Goal: Transaction & Acquisition: Book appointment/travel/reservation

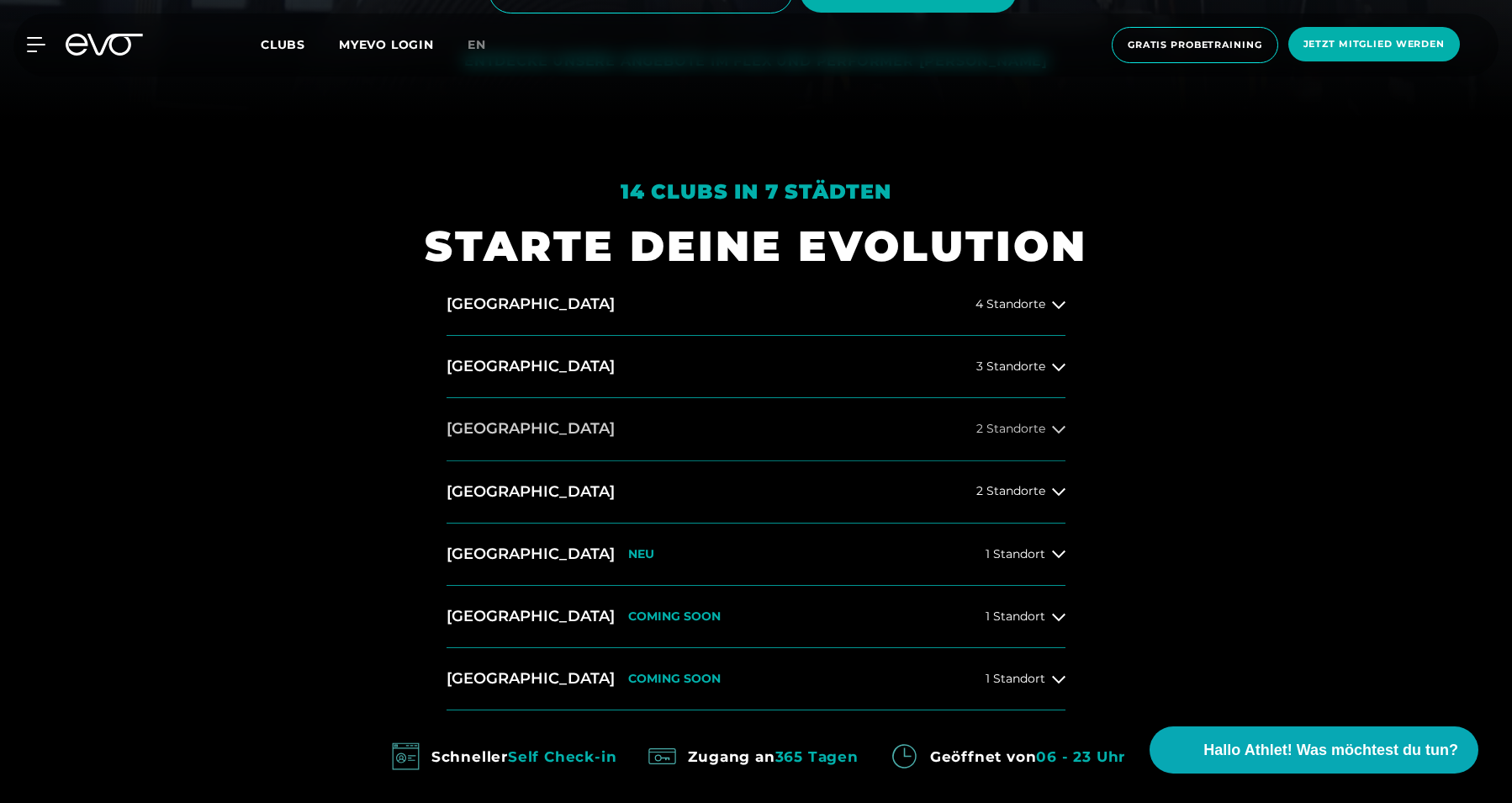
scroll to position [684, 0]
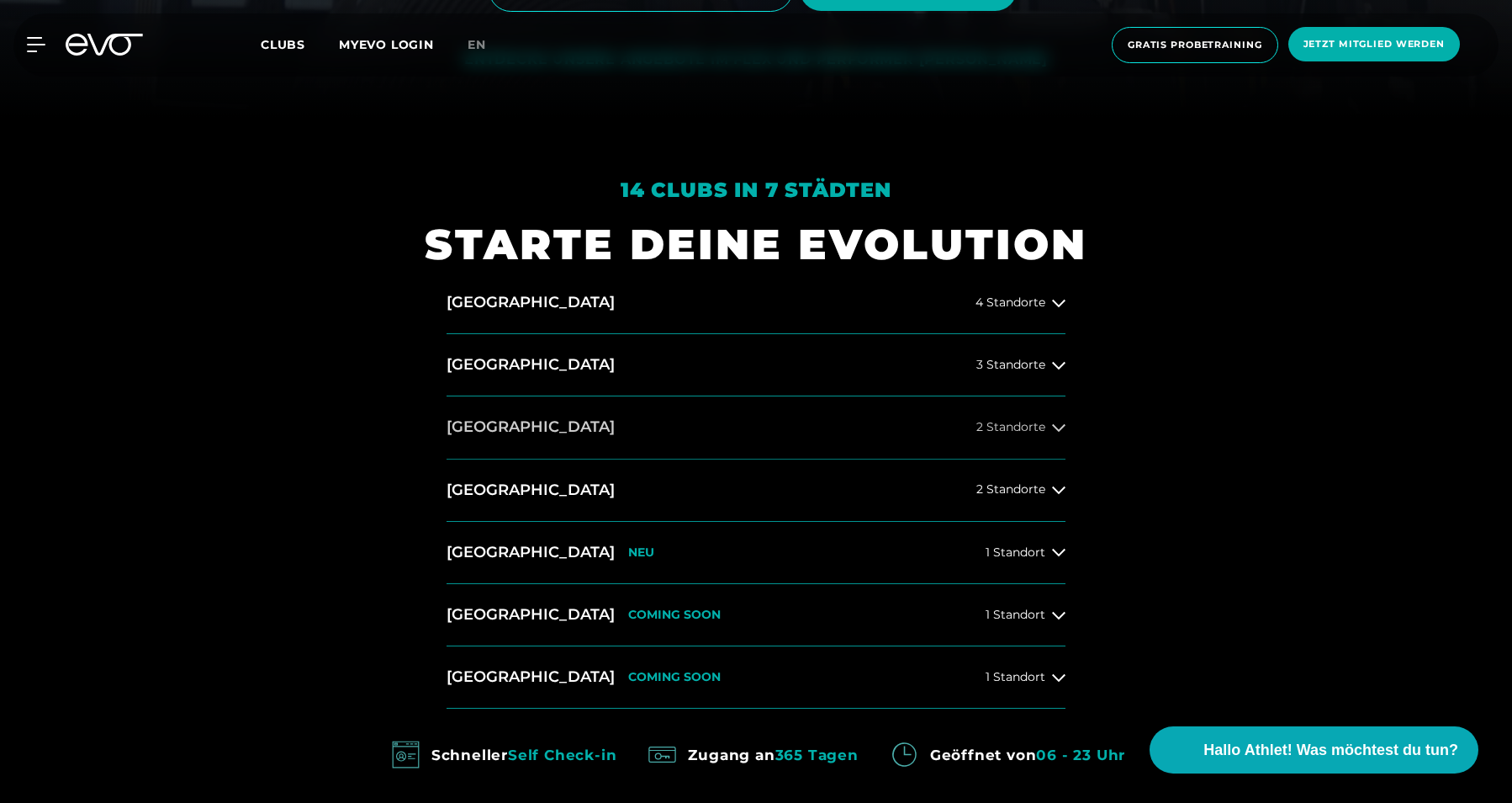
click at [589, 431] on button "[GEOGRAPHIC_DATA] 2 Standorte" at bounding box center [756, 427] width 620 height 62
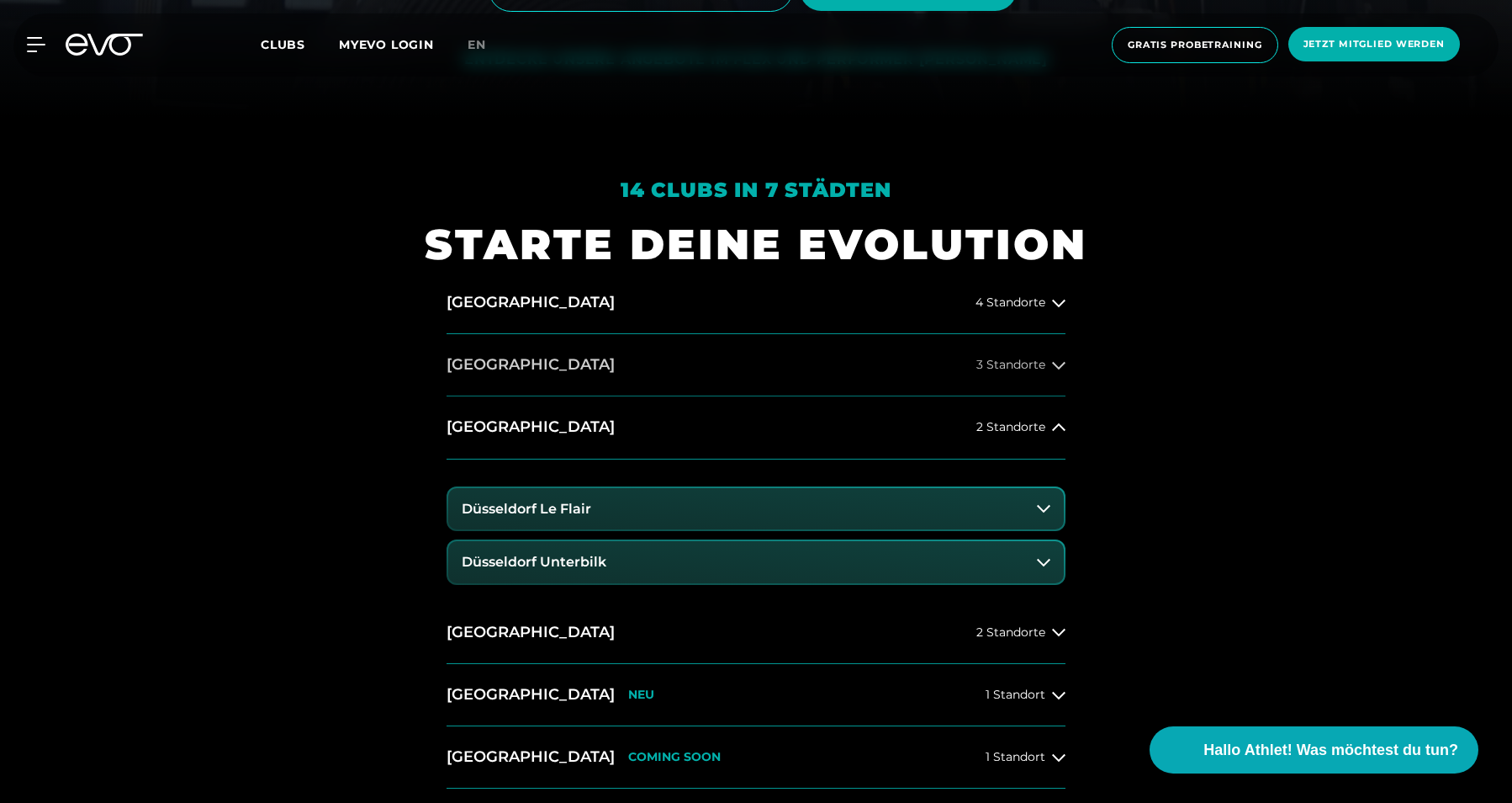
click at [899, 366] on button "[GEOGRAPHIC_DATA] 3 Standorte" at bounding box center [756, 365] width 620 height 62
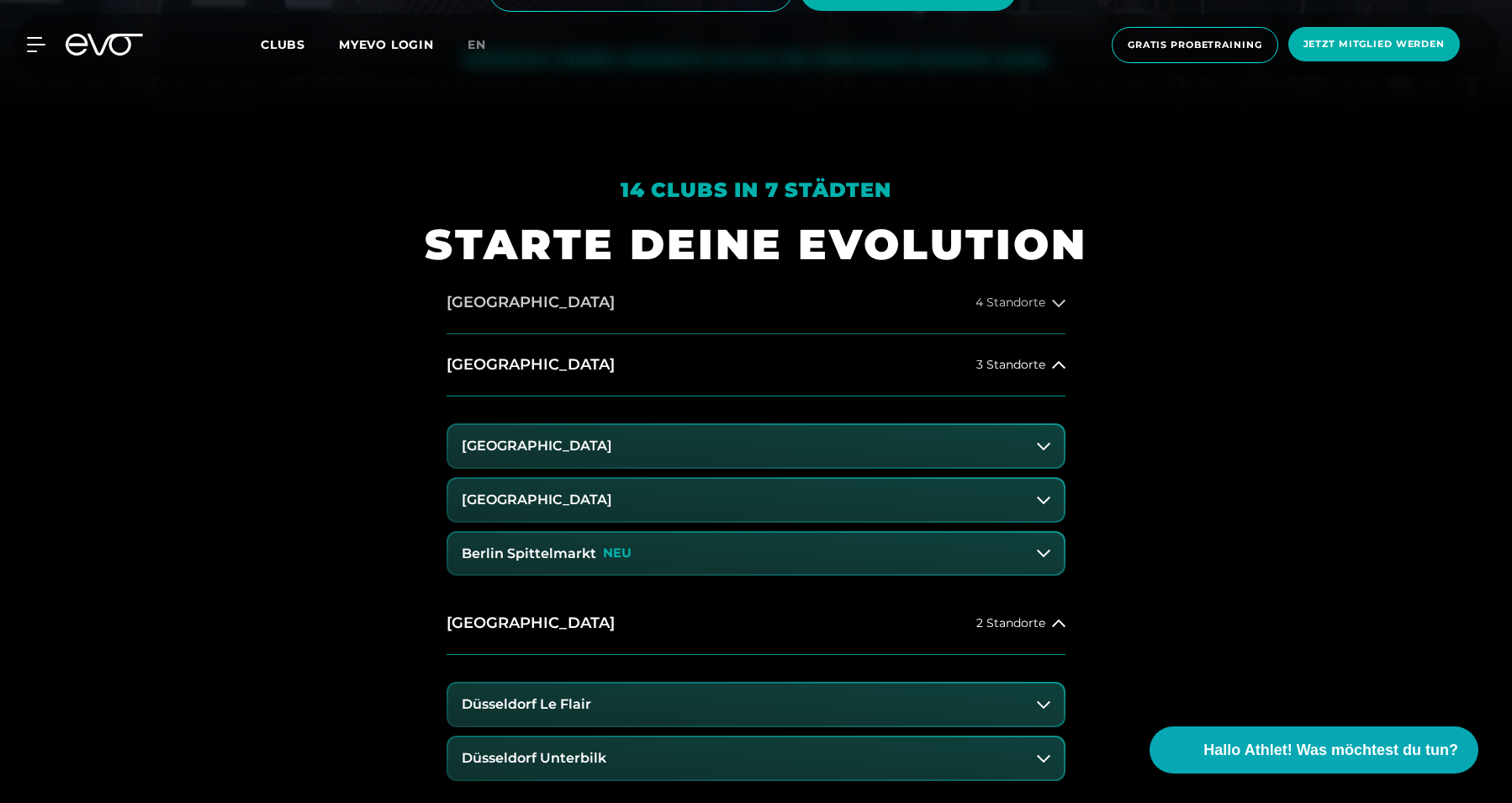
click at [825, 315] on button "[GEOGRAPHIC_DATA] 4 Standorte" at bounding box center [756, 303] width 620 height 62
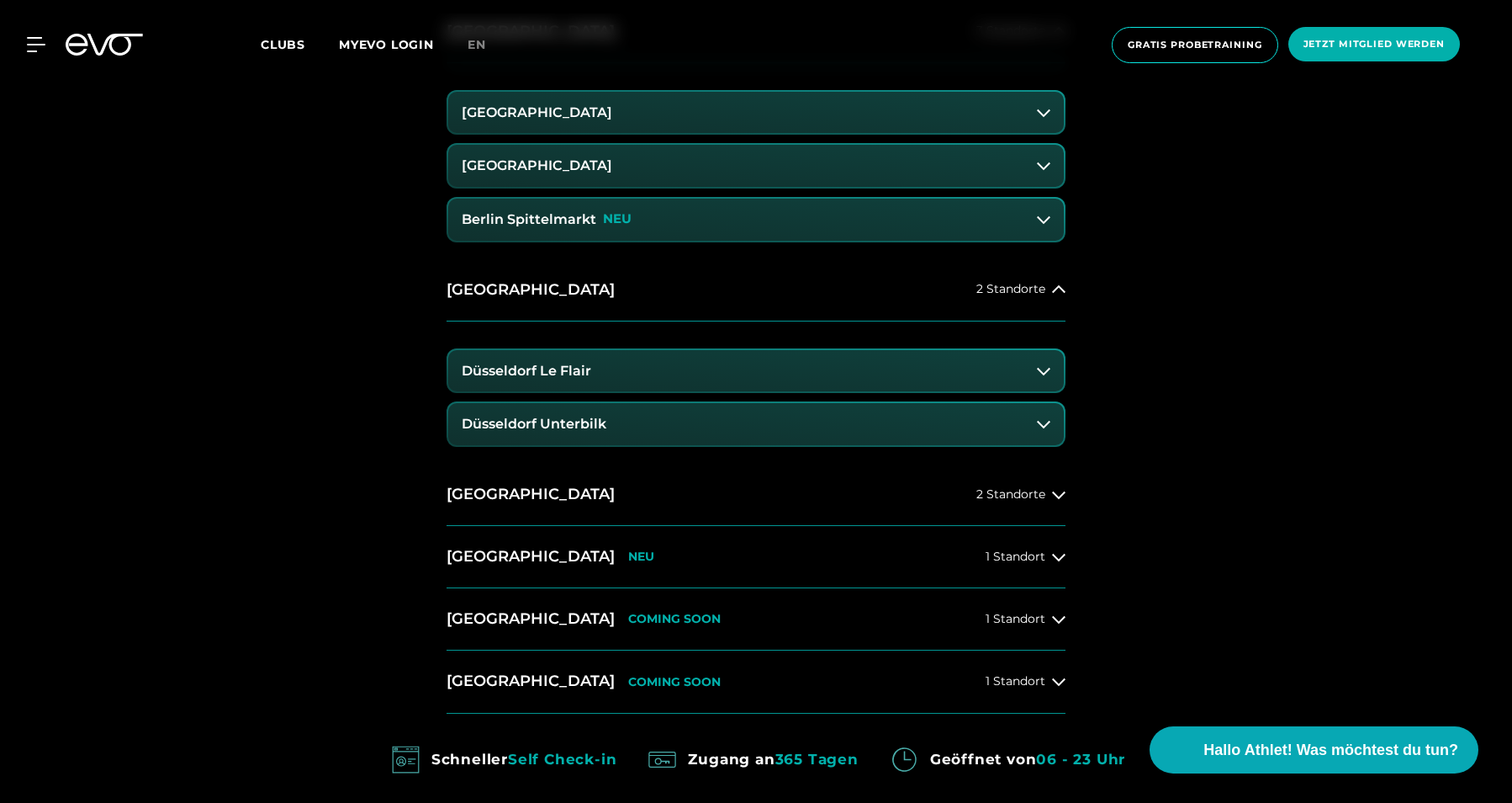
scroll to position [1276, 0]
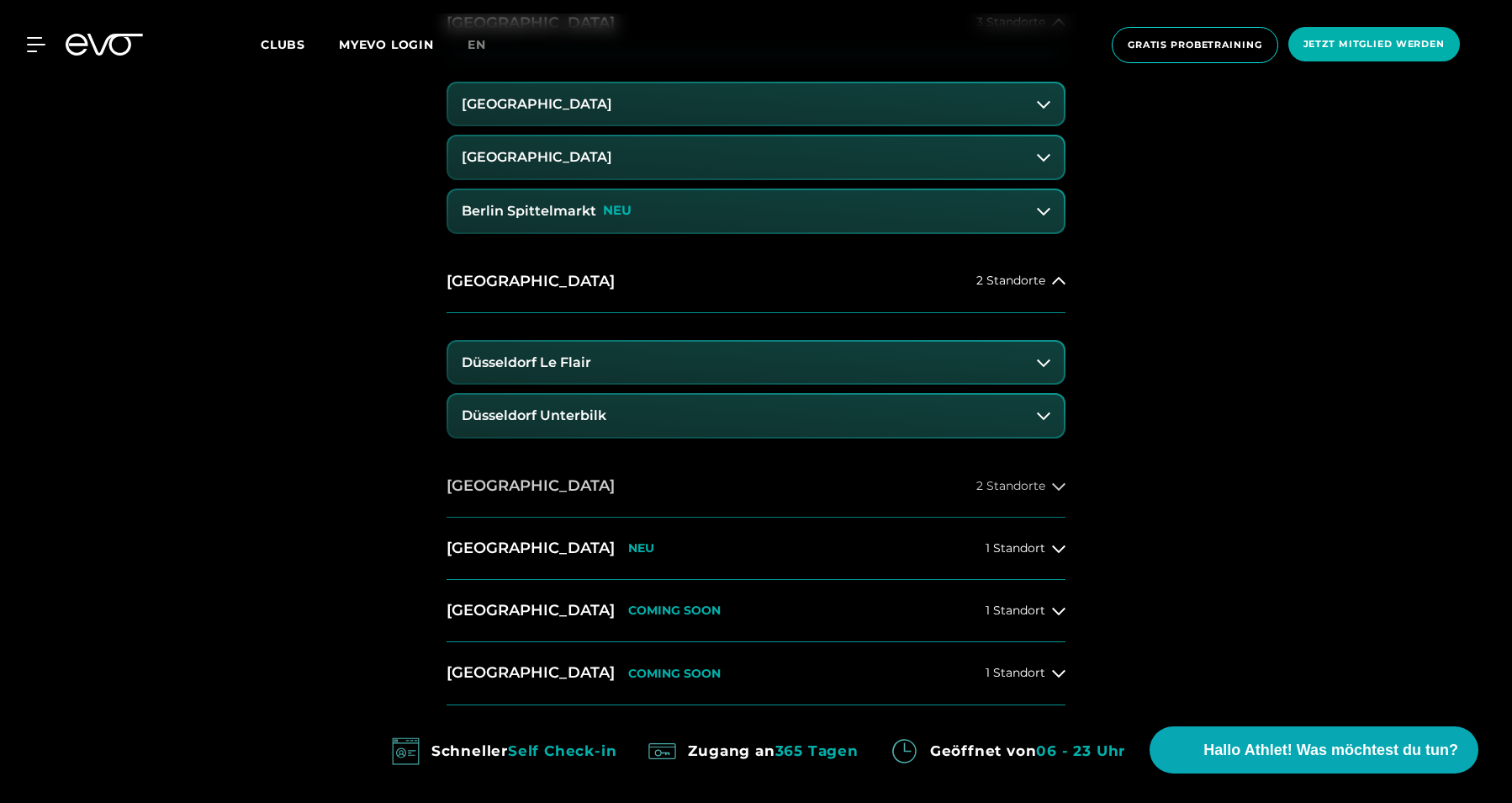
click at [787, 489] on button "[GEOGRAPHIC_DATA] 2 Standorte" at bounding box center [756, 486] width 620 height 62
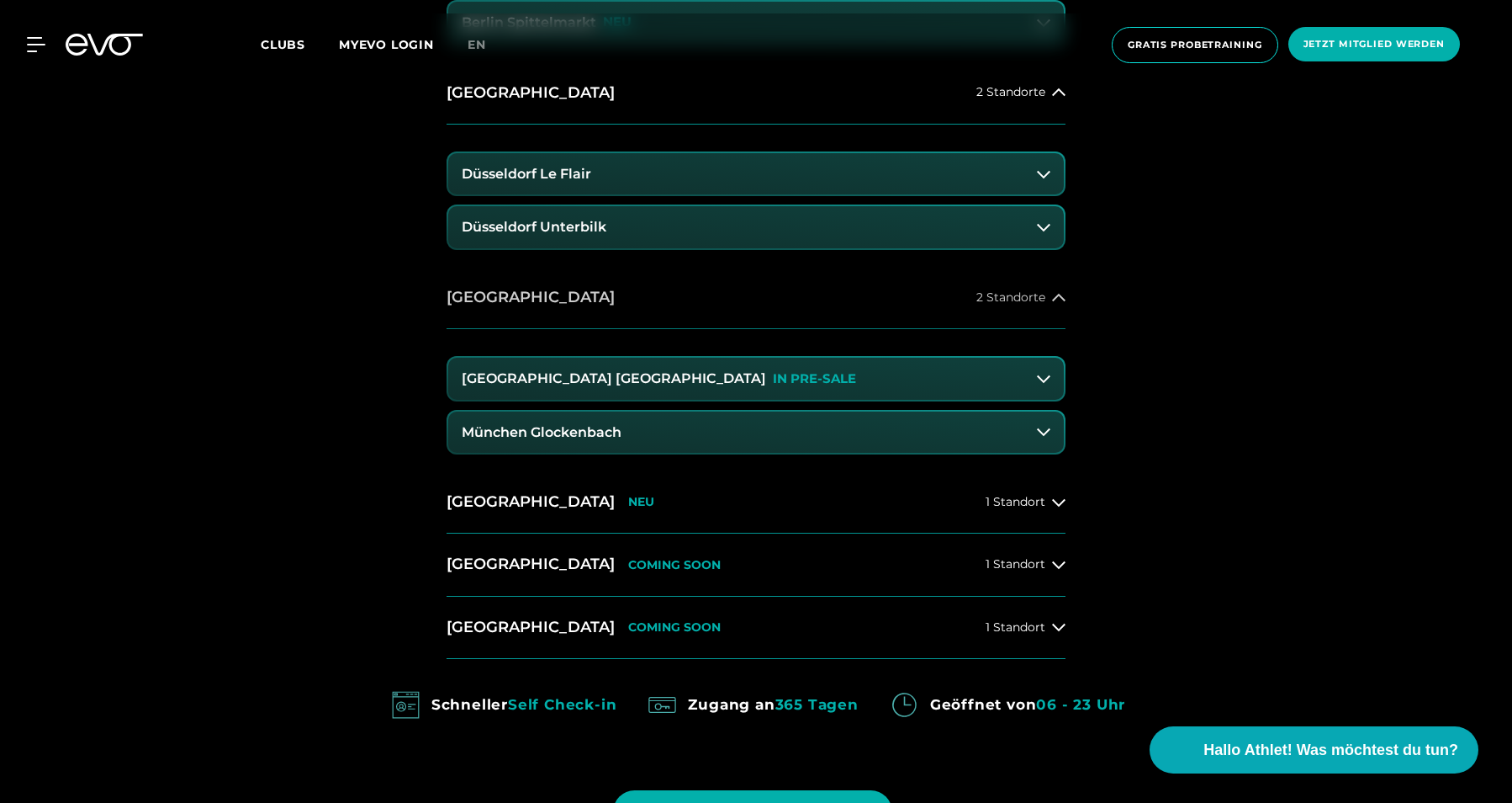
scroll to position [1480, 0]
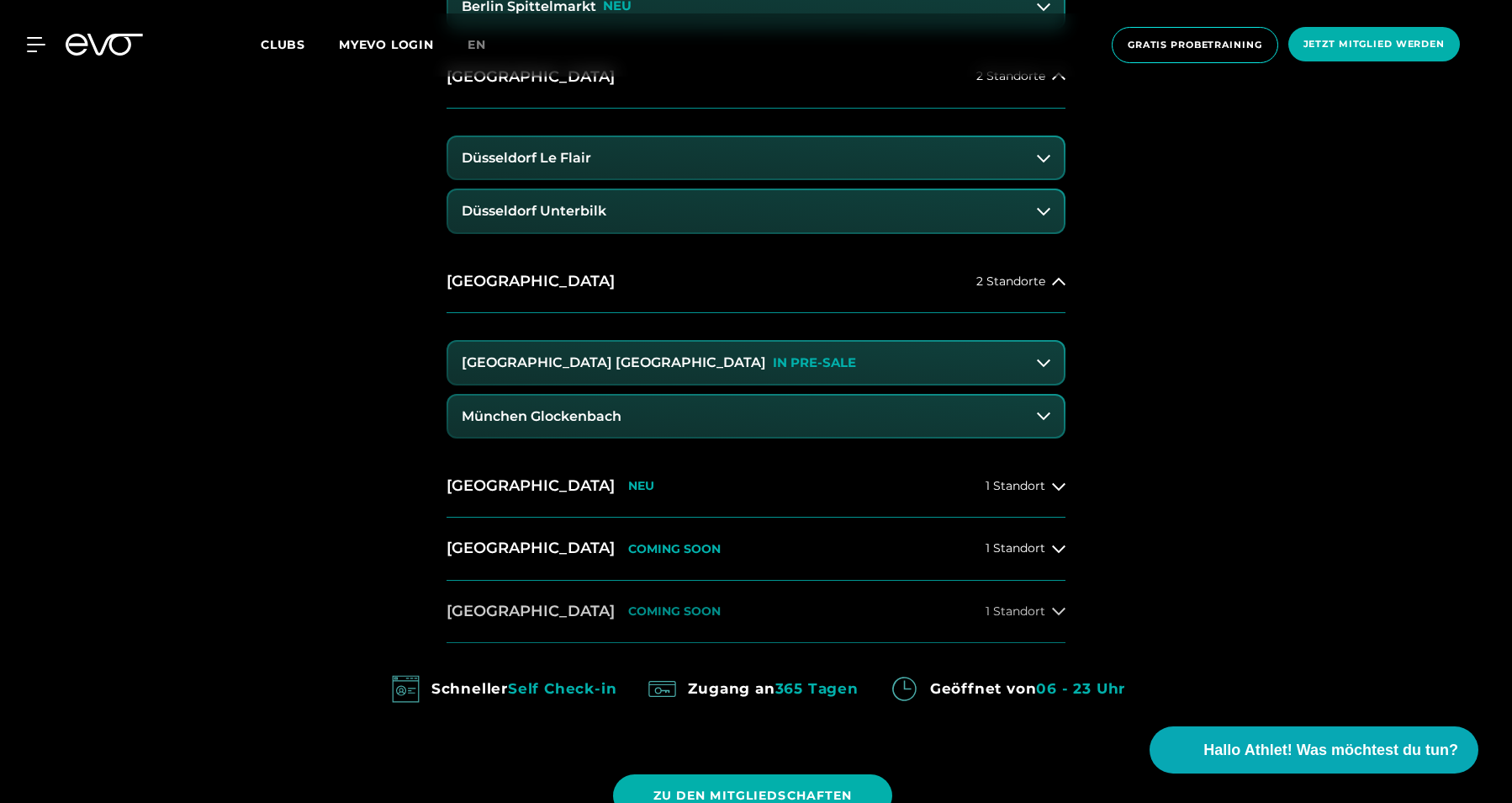
click at [609, 615] on button "[GEOGRAPHIC_DATA] COMING SOON 1 Standort" at bounding box center [756, 612] width 620 height 62
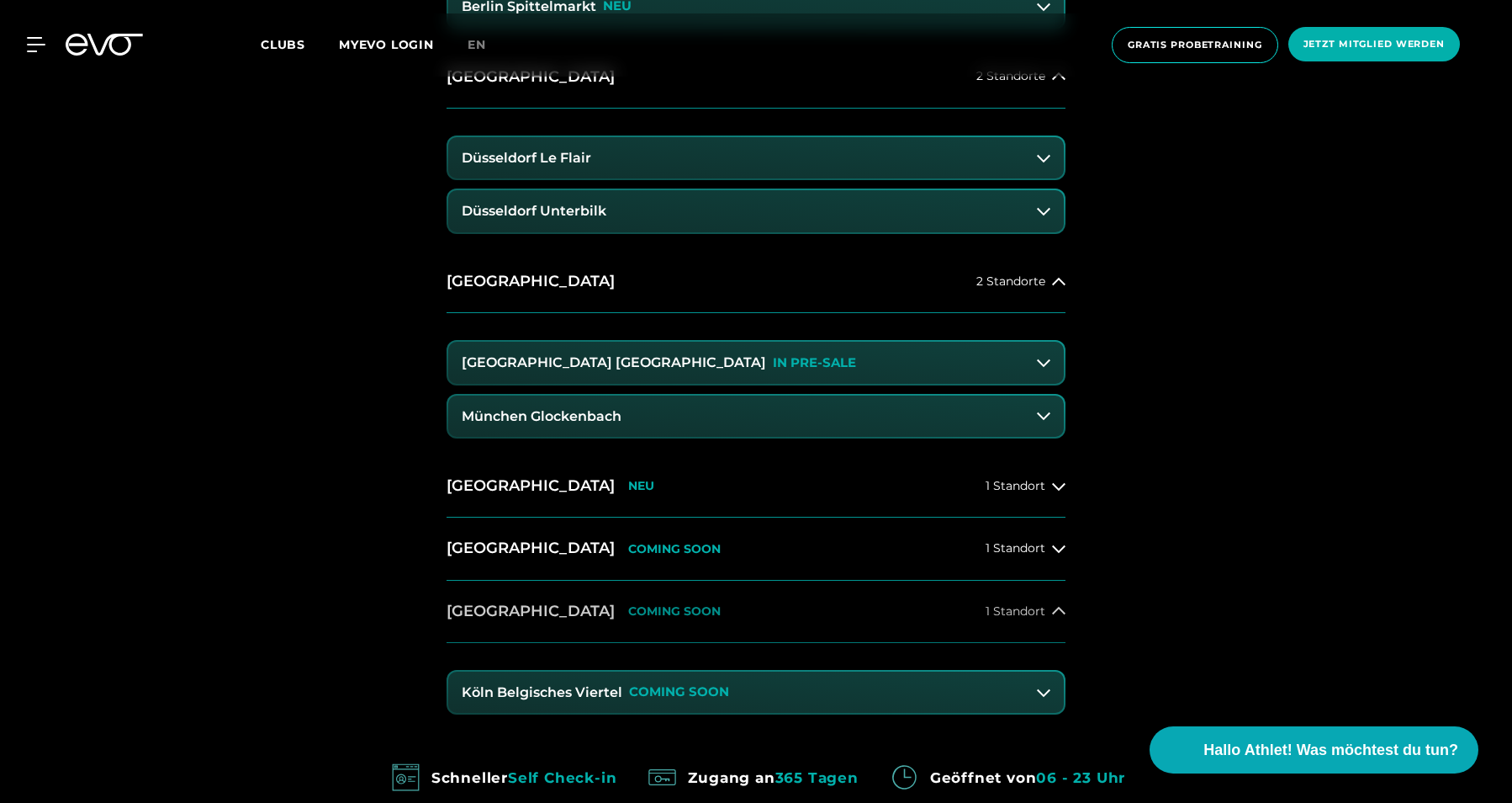
click at [685, 609] on button "[GEOGRAPHIC_DATA] COMING SOON 1 Standort" at bounding box center [756, 612] width 620 height 62
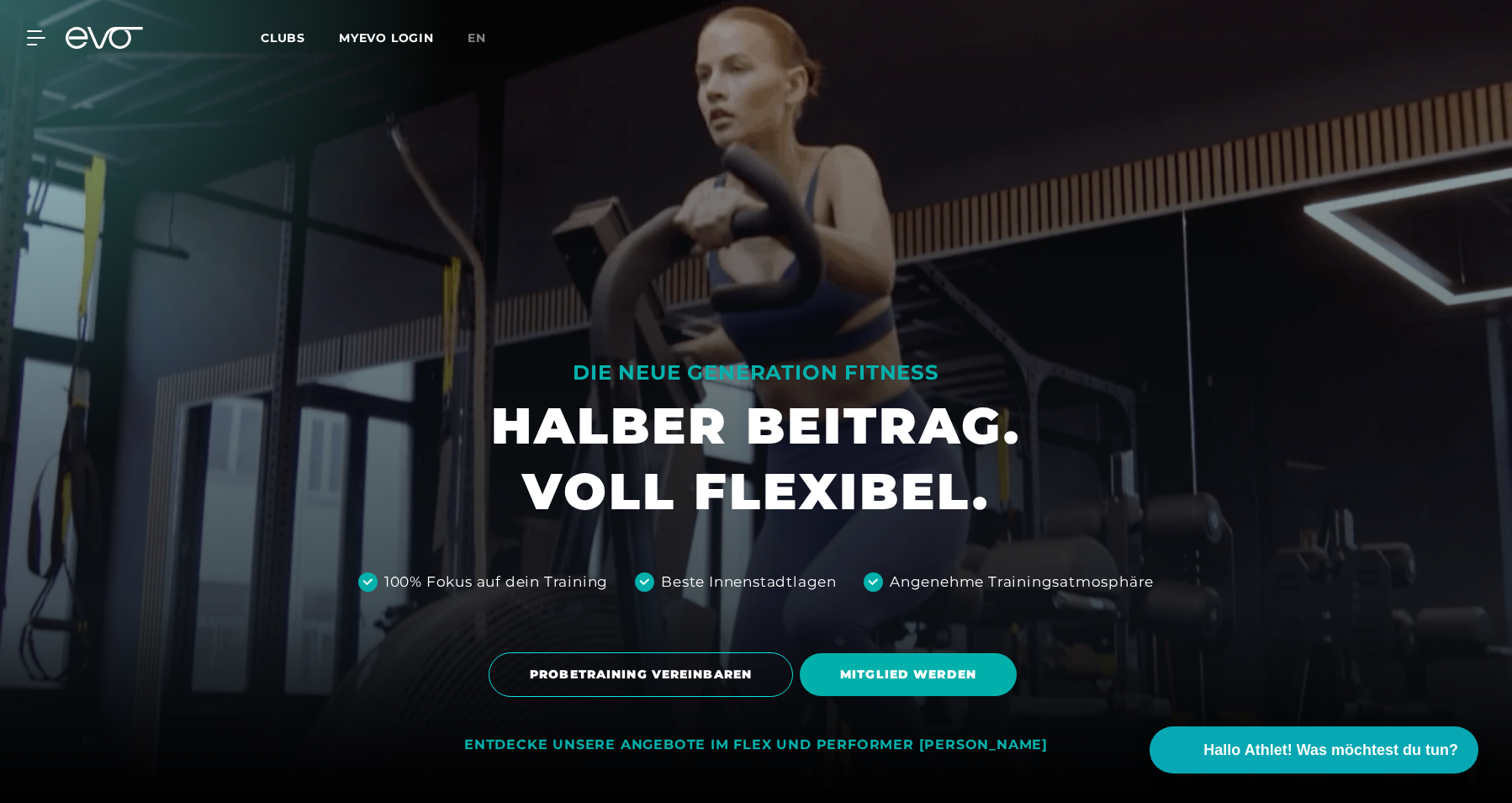
scroll to position [0, 0]
click at [289, 40] on span "Clubs" at bounding box center [283, 37] width 45 height 15
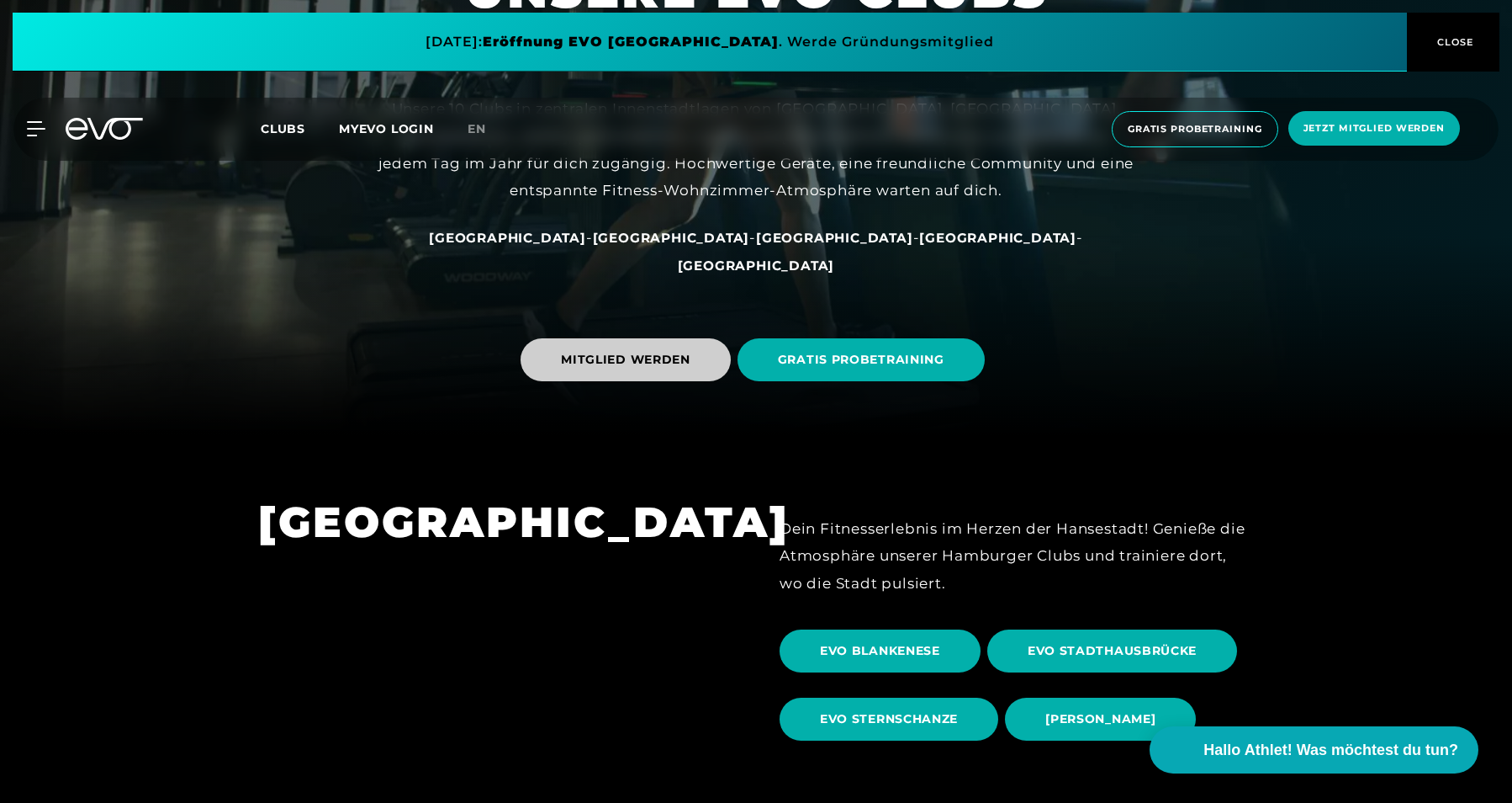
scroll to position [382, 0]
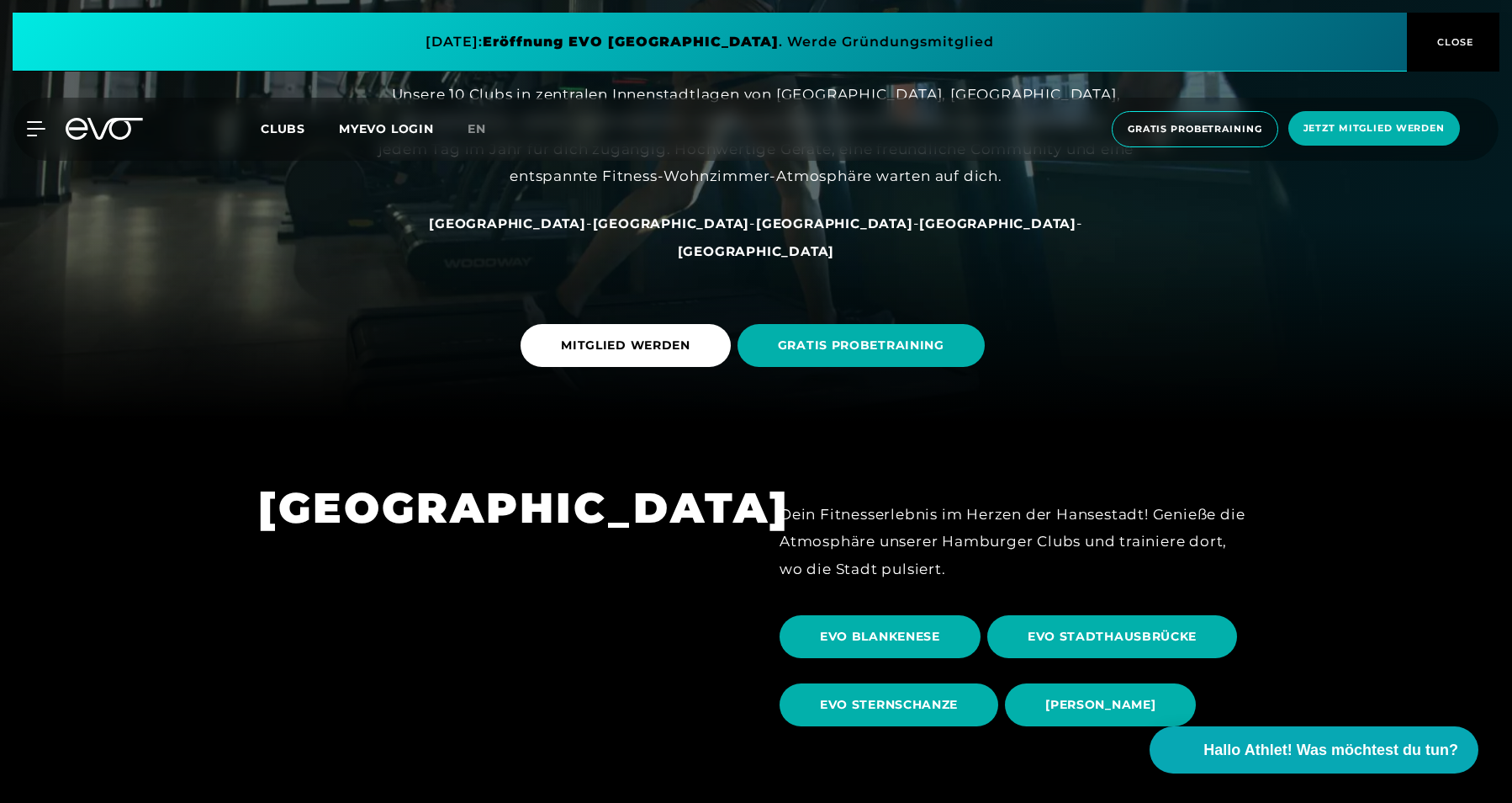
click at [767, 259] on div "[GEOGRAPHIC_DATA] - [GEOGRAPHIC_DATA] - [GEOGRAPHIC_DATA] - [GEOGRAPHIC_DATA] -…" at bounding box center [756, 236] width 757 height 55
click at [770, 231] on span "[GEOGRAPHIC_DATA]" at bounding box center [835, 223] width 157 height 16
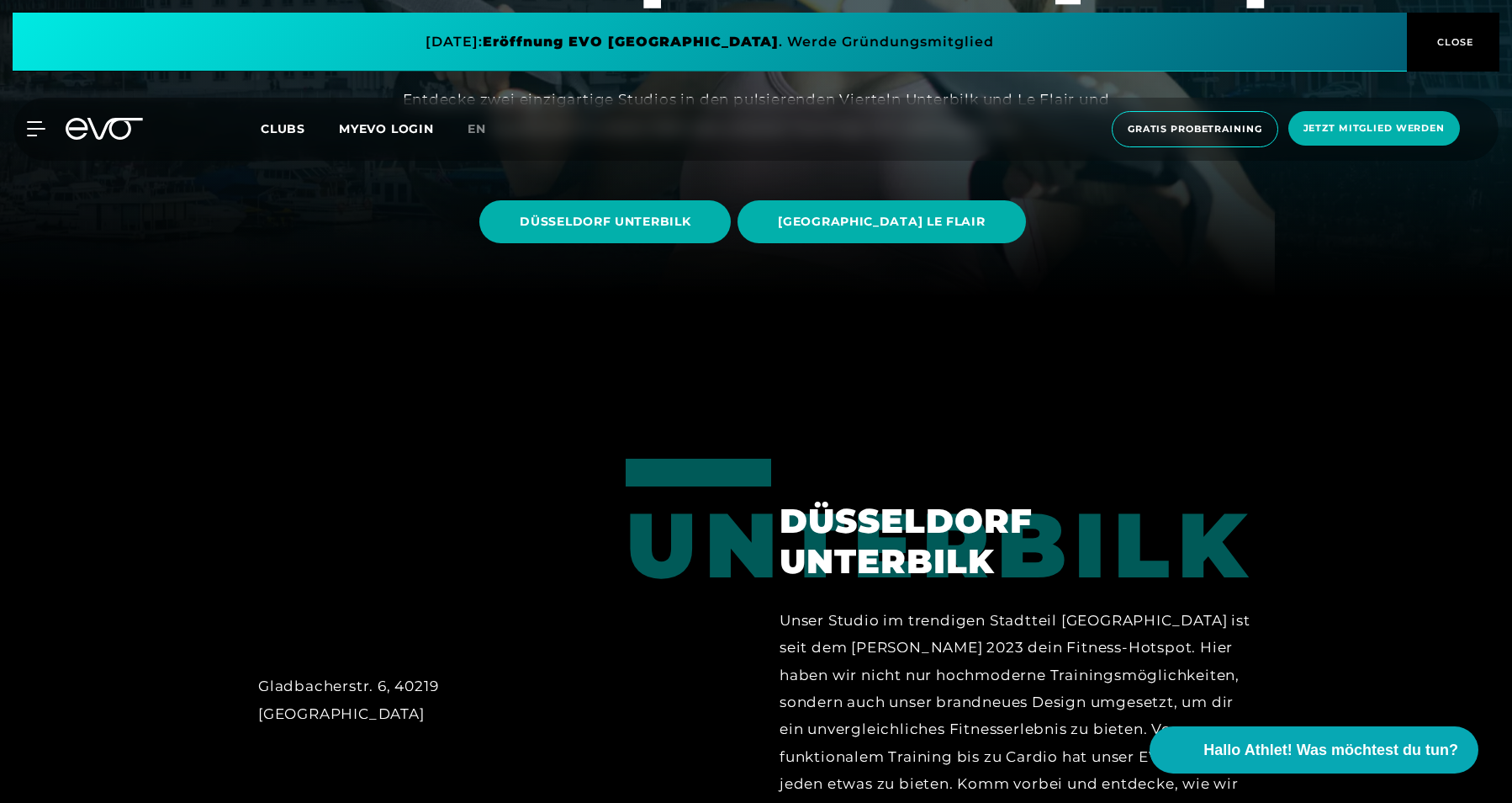
scroll to position [500, 0]
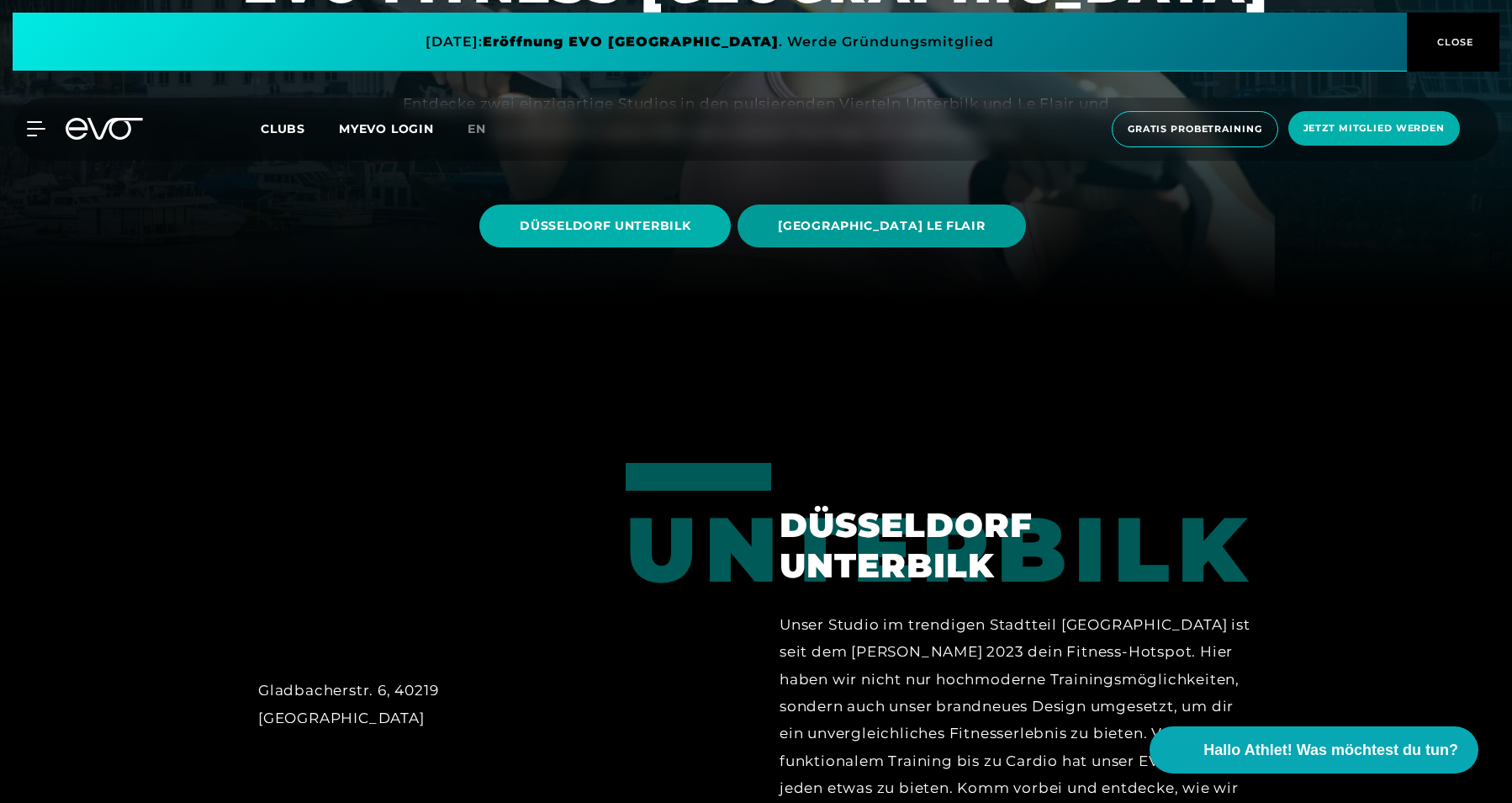
click at [884, 238] on span "[GEOGRAPHIC_DATA] LE FLAIR" at bounding box center [882, 225] width 288 height 43
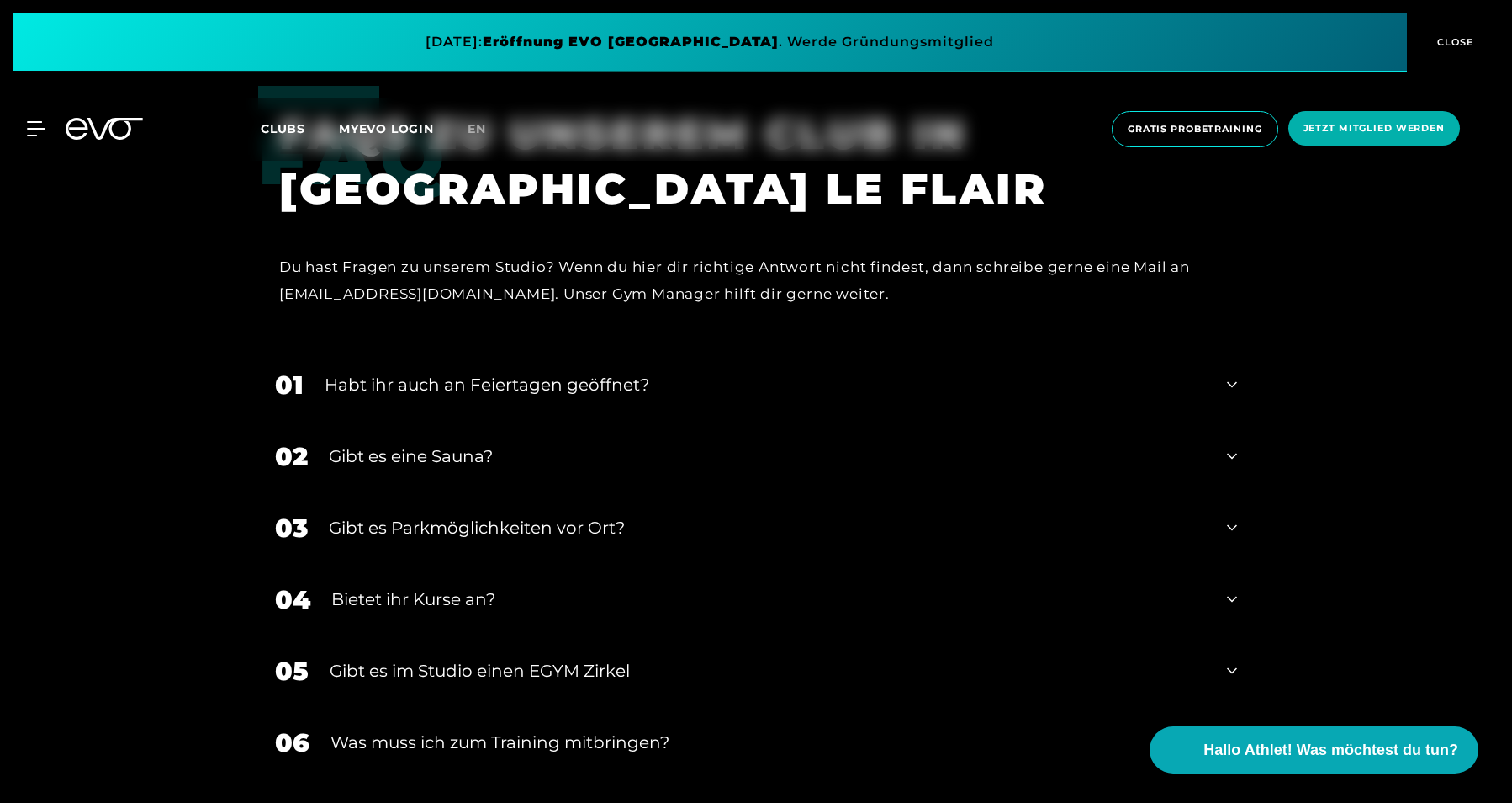
scroll to position [5497, 0]
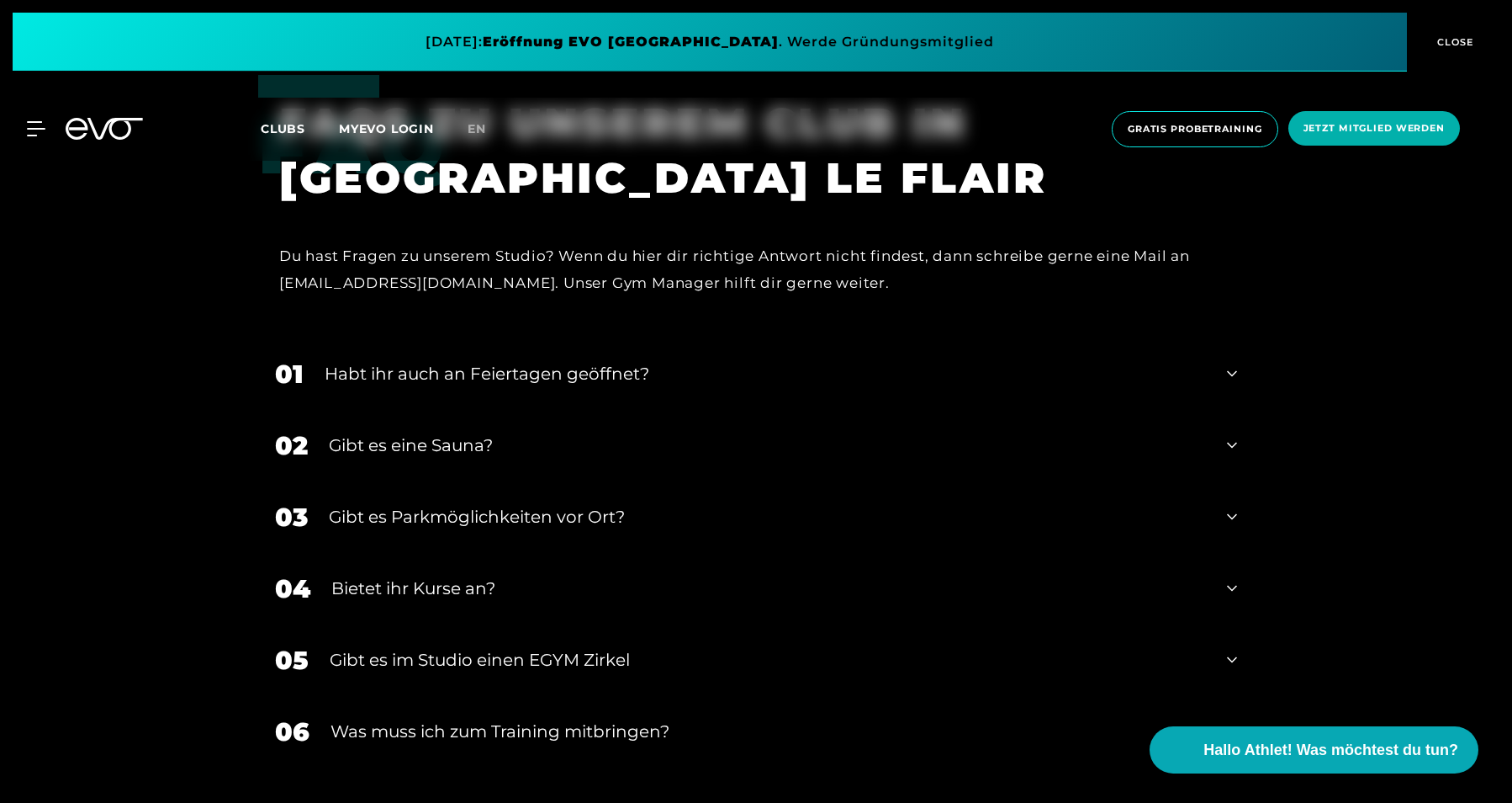
click at [511, 351] on div "01 Habt ihr auch an Feiertagen geöffnet?" at bounding box center [756, 374] width 996 height 72
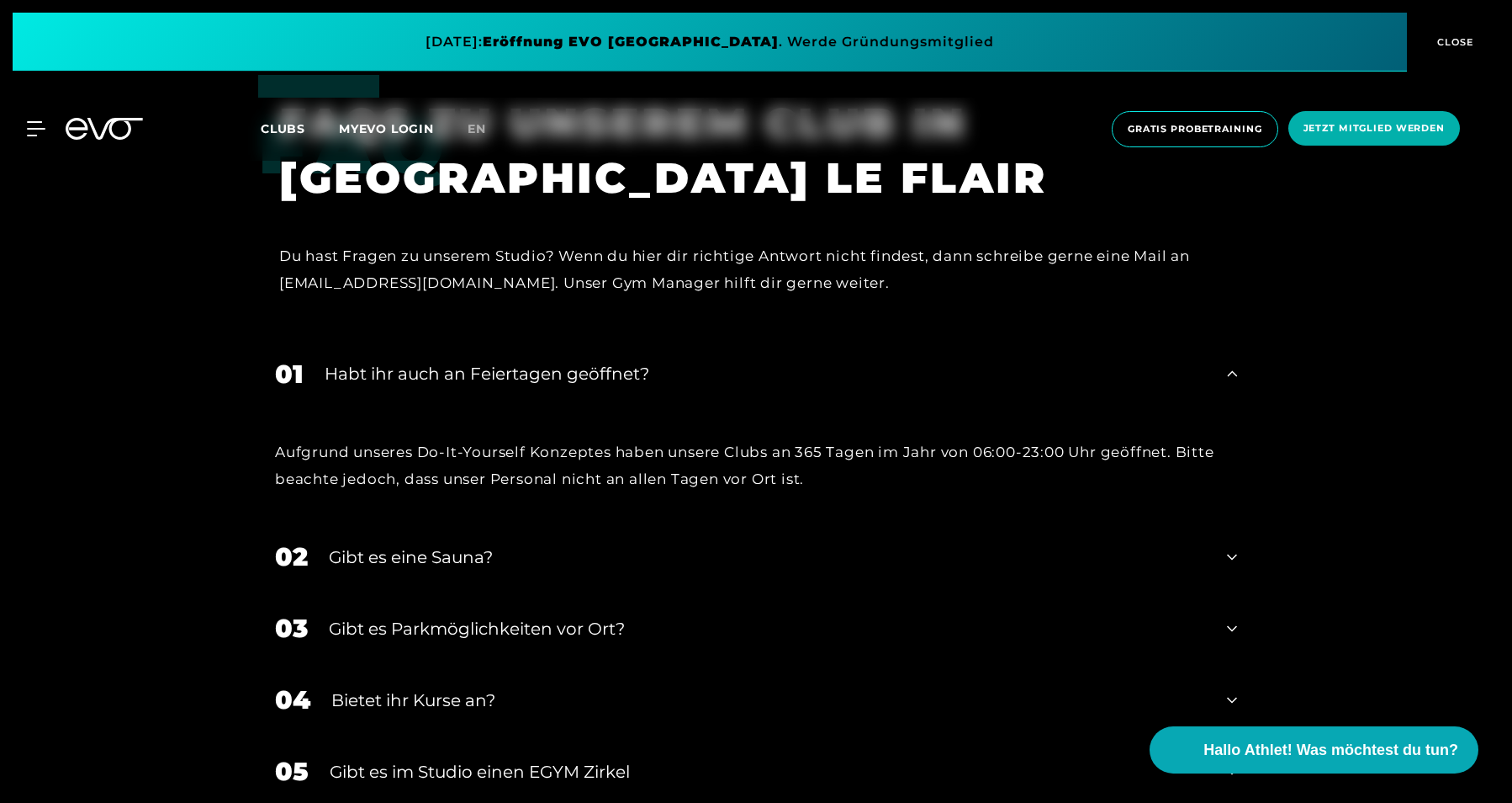
click at [688, 376] on div "Habt ihr auch an Feiertagen geöffnet?" at bounding box center [765, 373] width 882 height 25
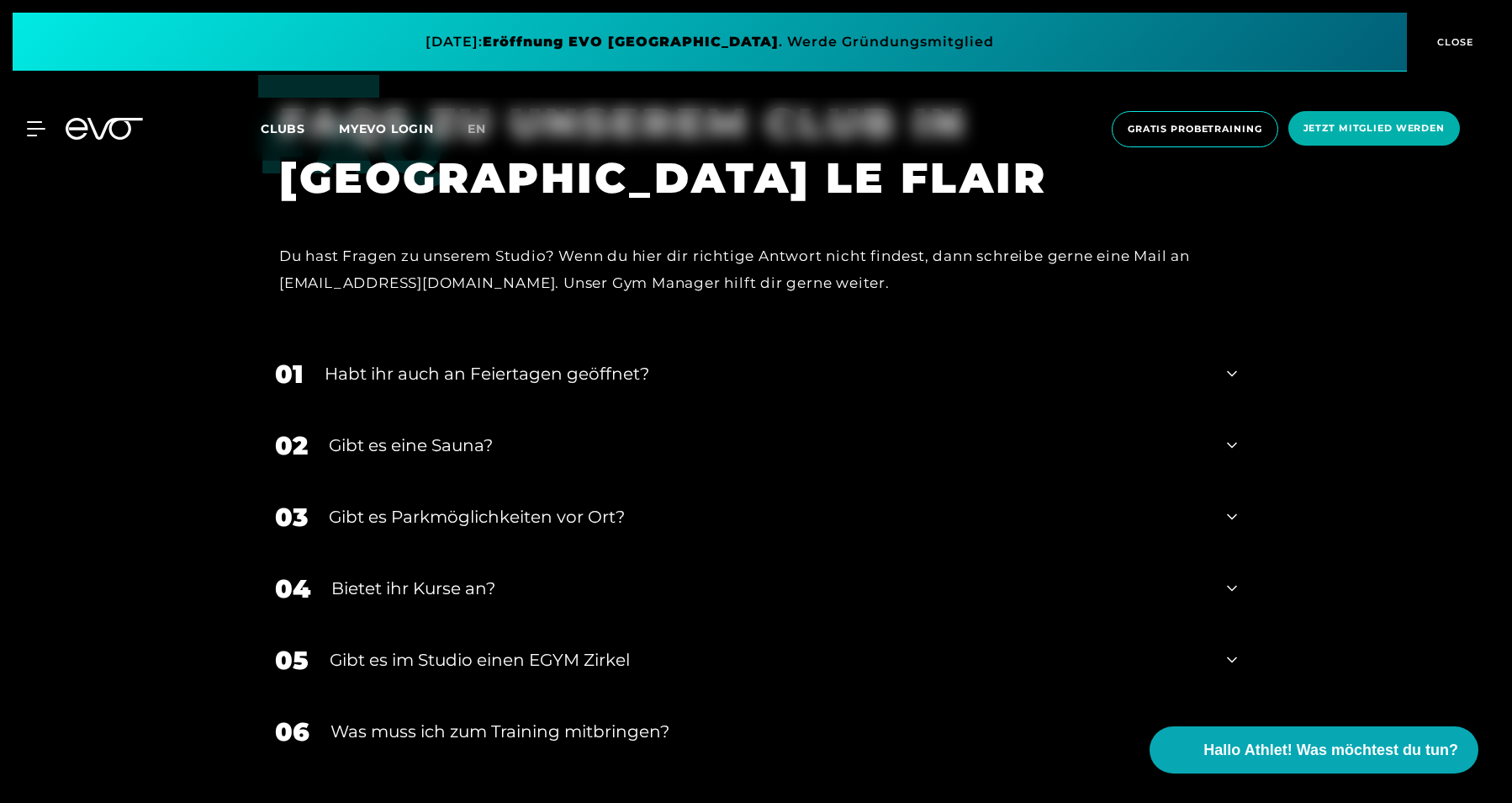
click at [651, 414] on div "02 Gibt es eine Sauna?" at bounding box center [756, 445] width 996 height 72
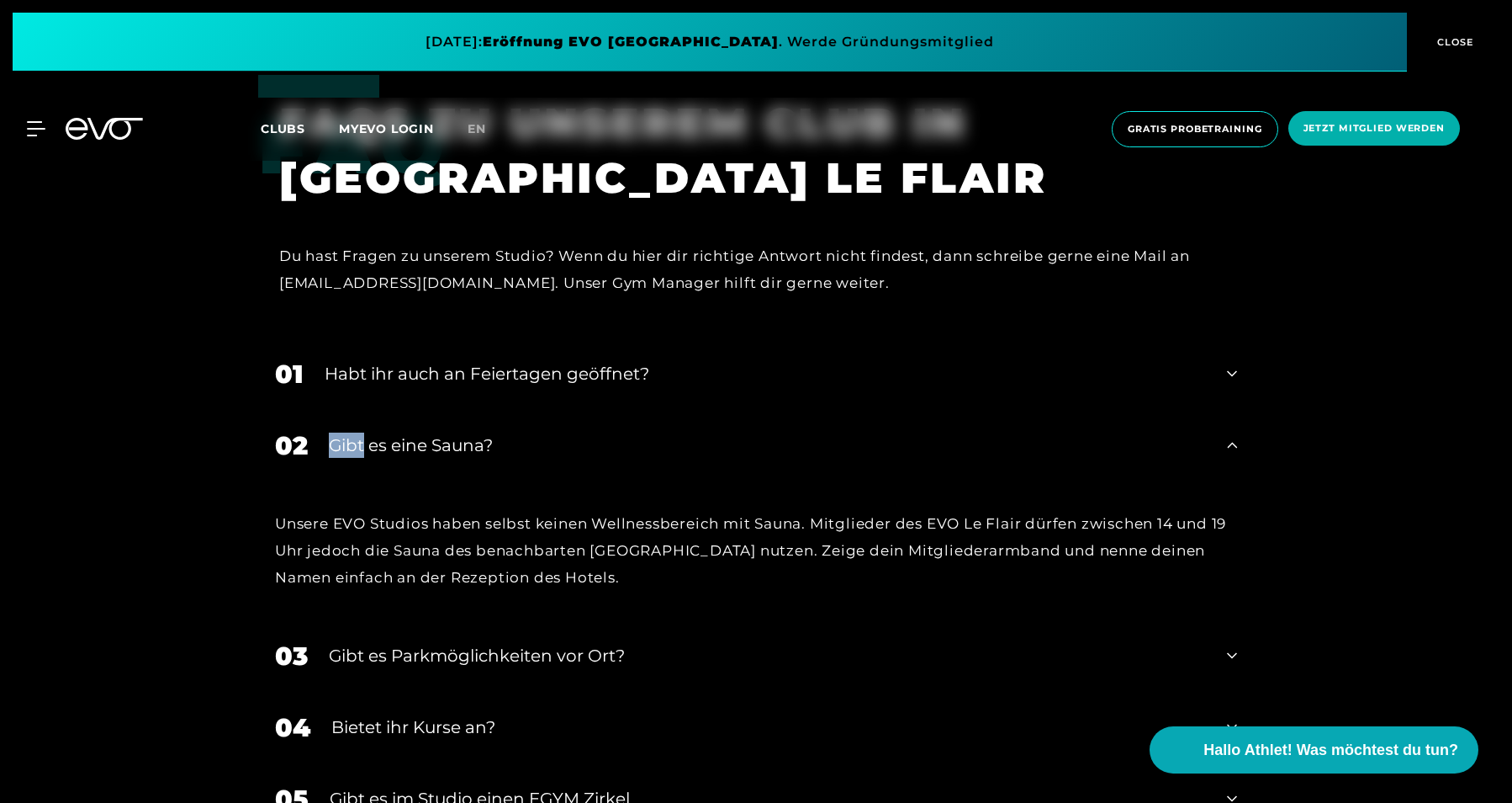
click at [651, 414] on div "02 Gibt es eine Sauna?" at bounding box center [756, 445] width 996 height 72
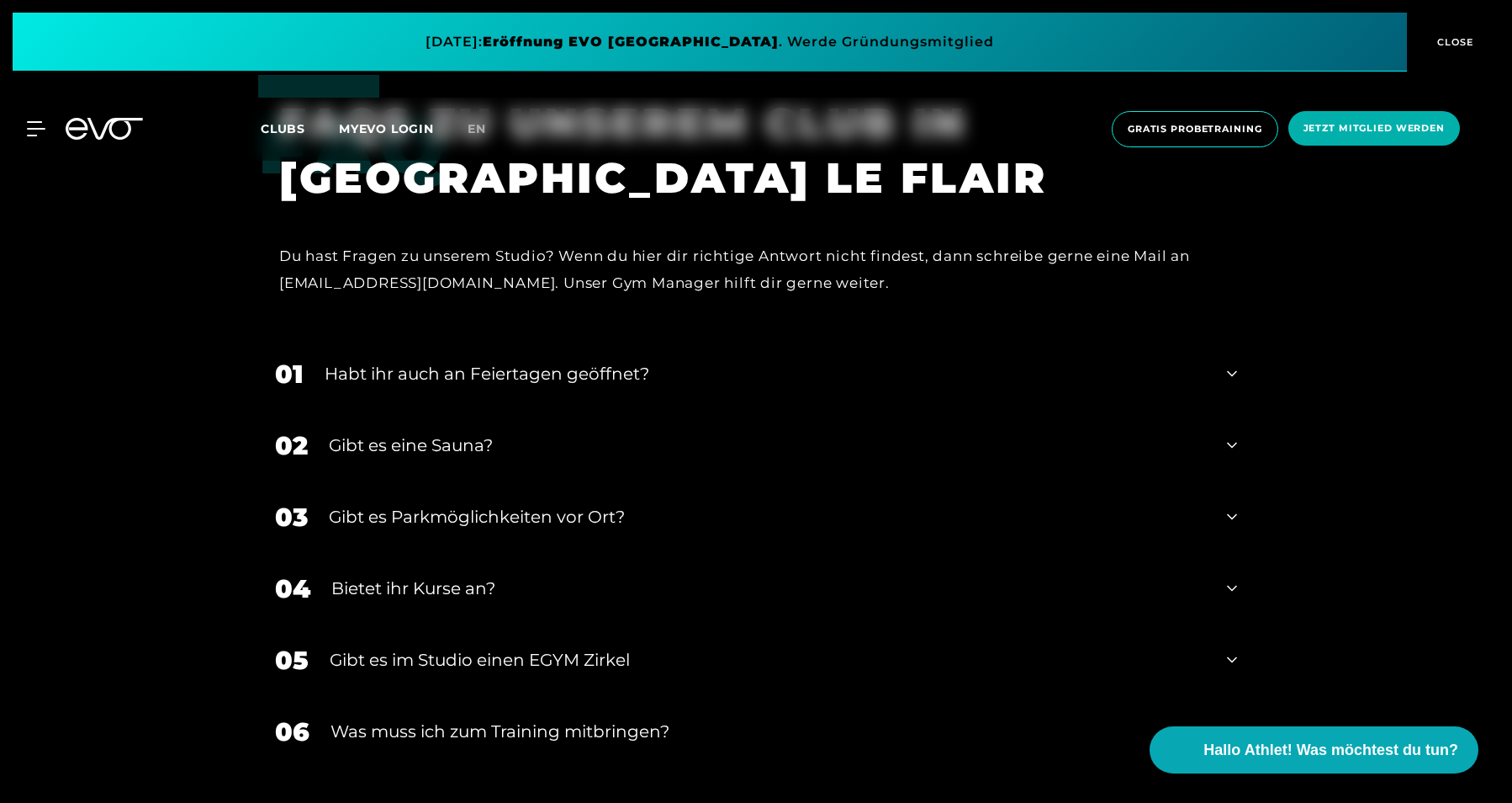
click at [637, 488] on div "03 Gibt es Parkmöglichkeiten vor Ort?" at bounding box center [756, 517] width 996 height 72
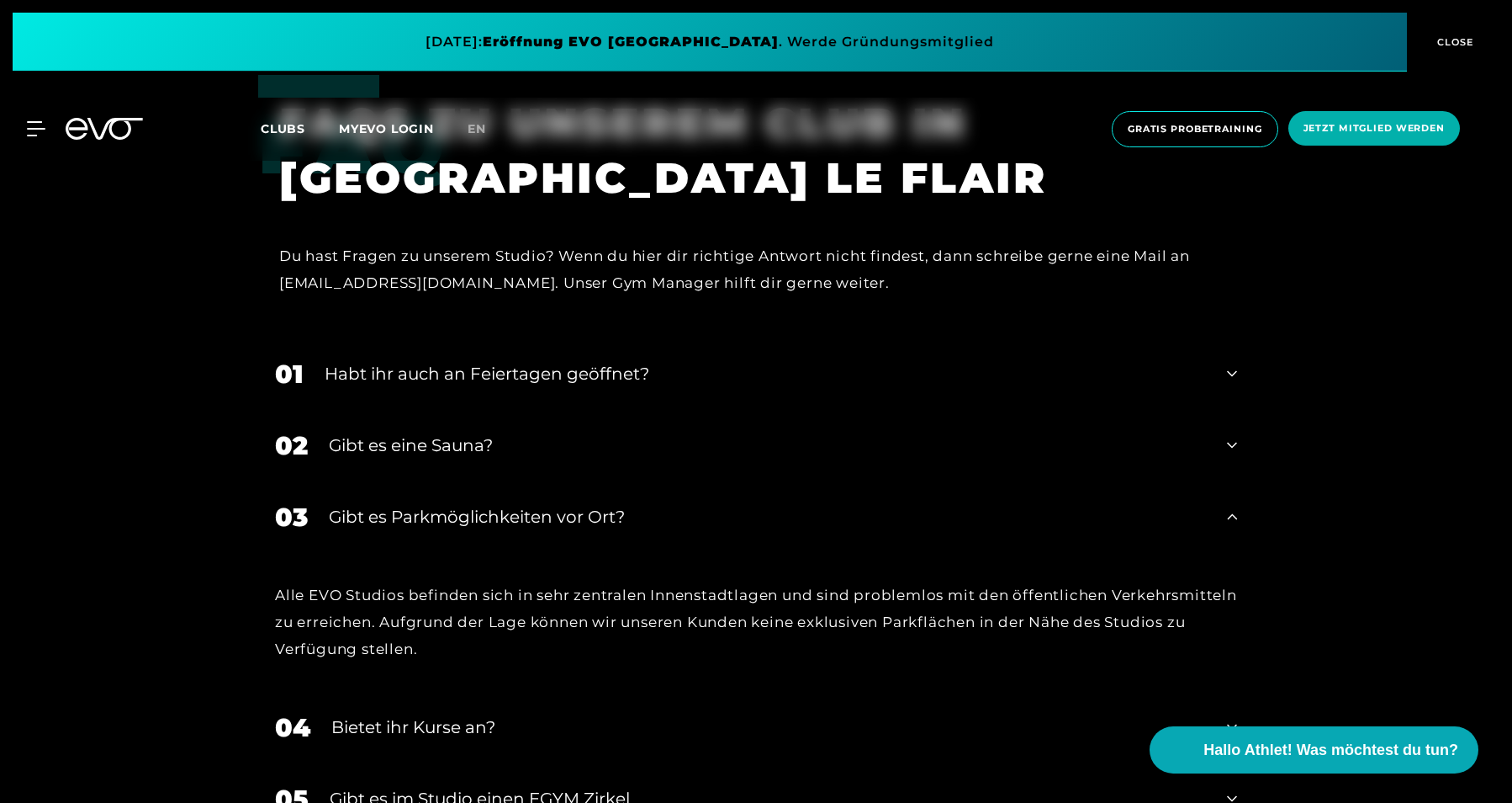
click at [653, 504] on div "Gibt es Parkmöglichkeiten vor Ort?" at bounding box center [767, 516] width 878 height 25
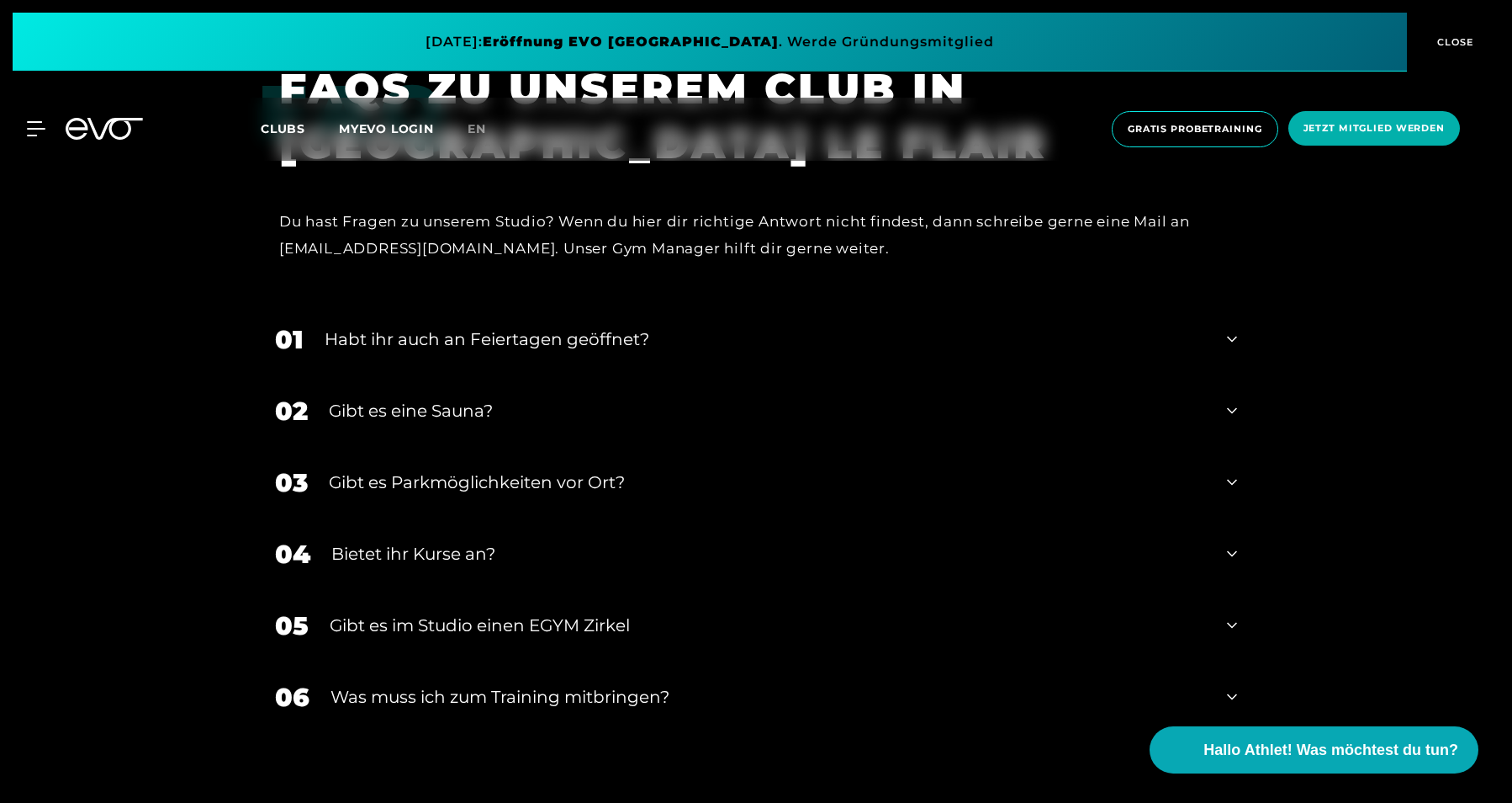
scroll to position [5541, 0]
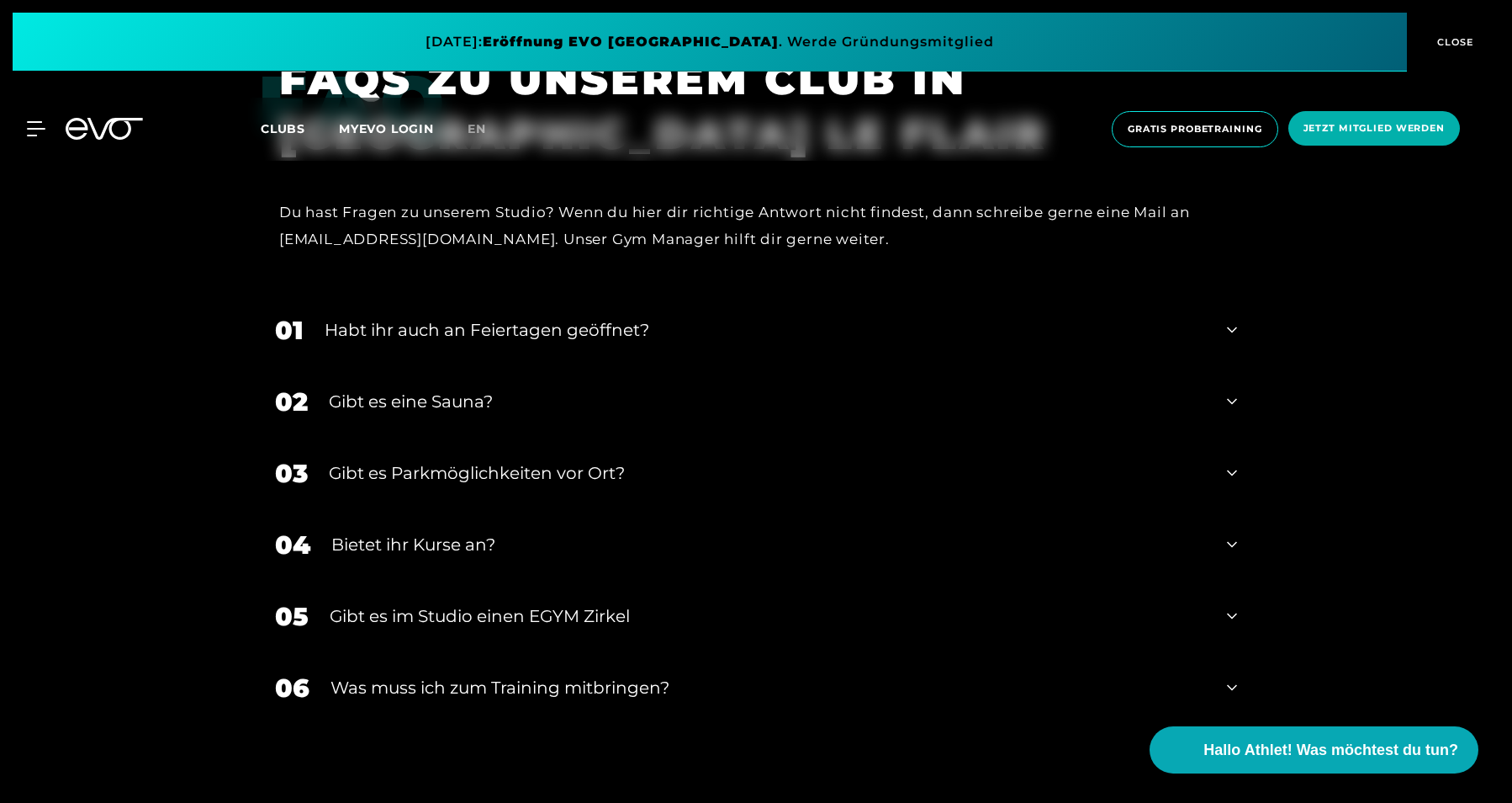
click at [651, 522] on div "04 Bietet ihr [DEMOGRAPHIC_DATA]?" at bounding box center [756, 545] width 996 height 72
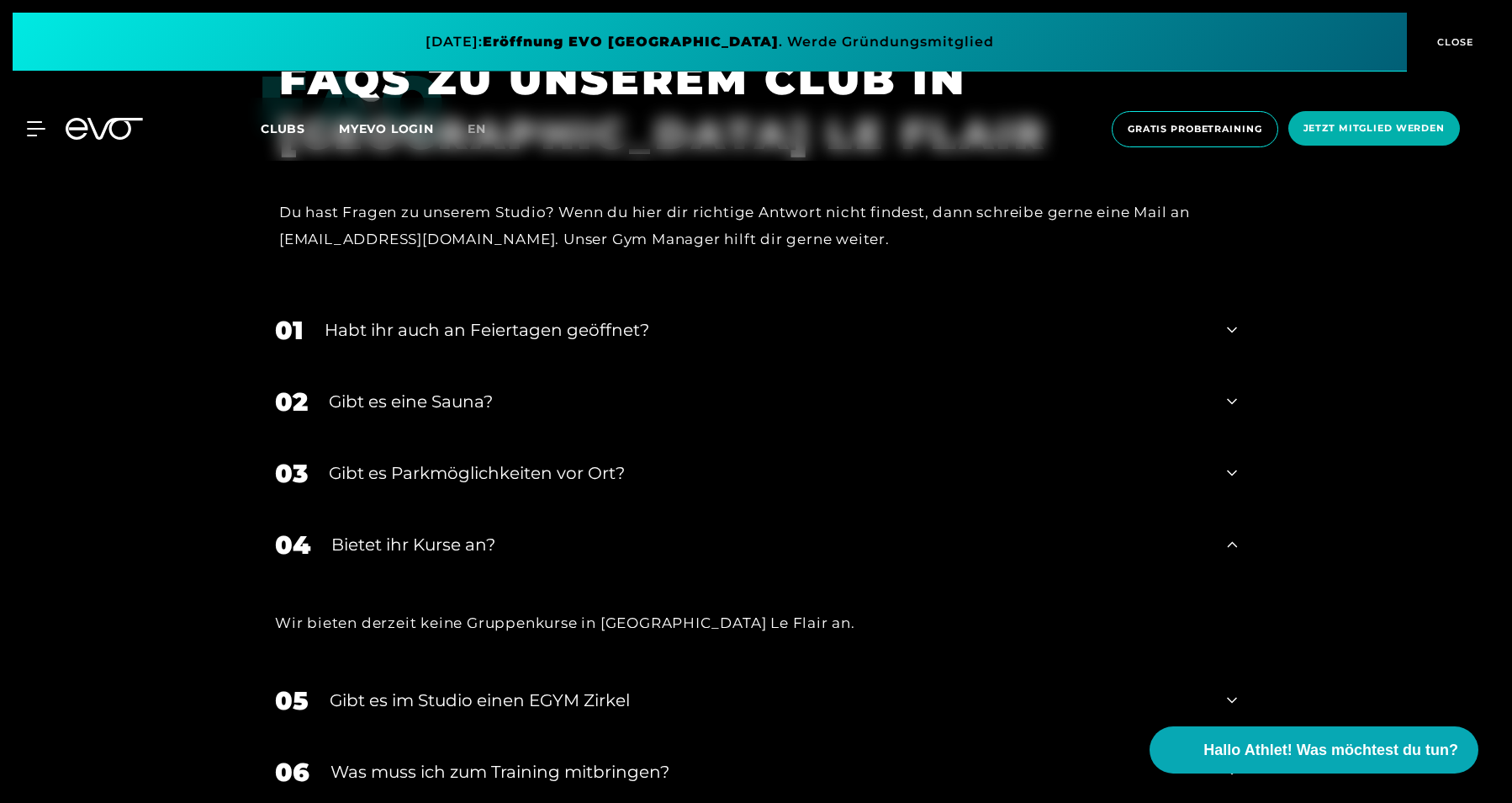
click at [651, 521] on div "04 Bietet ihr [DEMOGRAPHIC_DATA]?" at bounding box center [756, 545] width 996 height 72
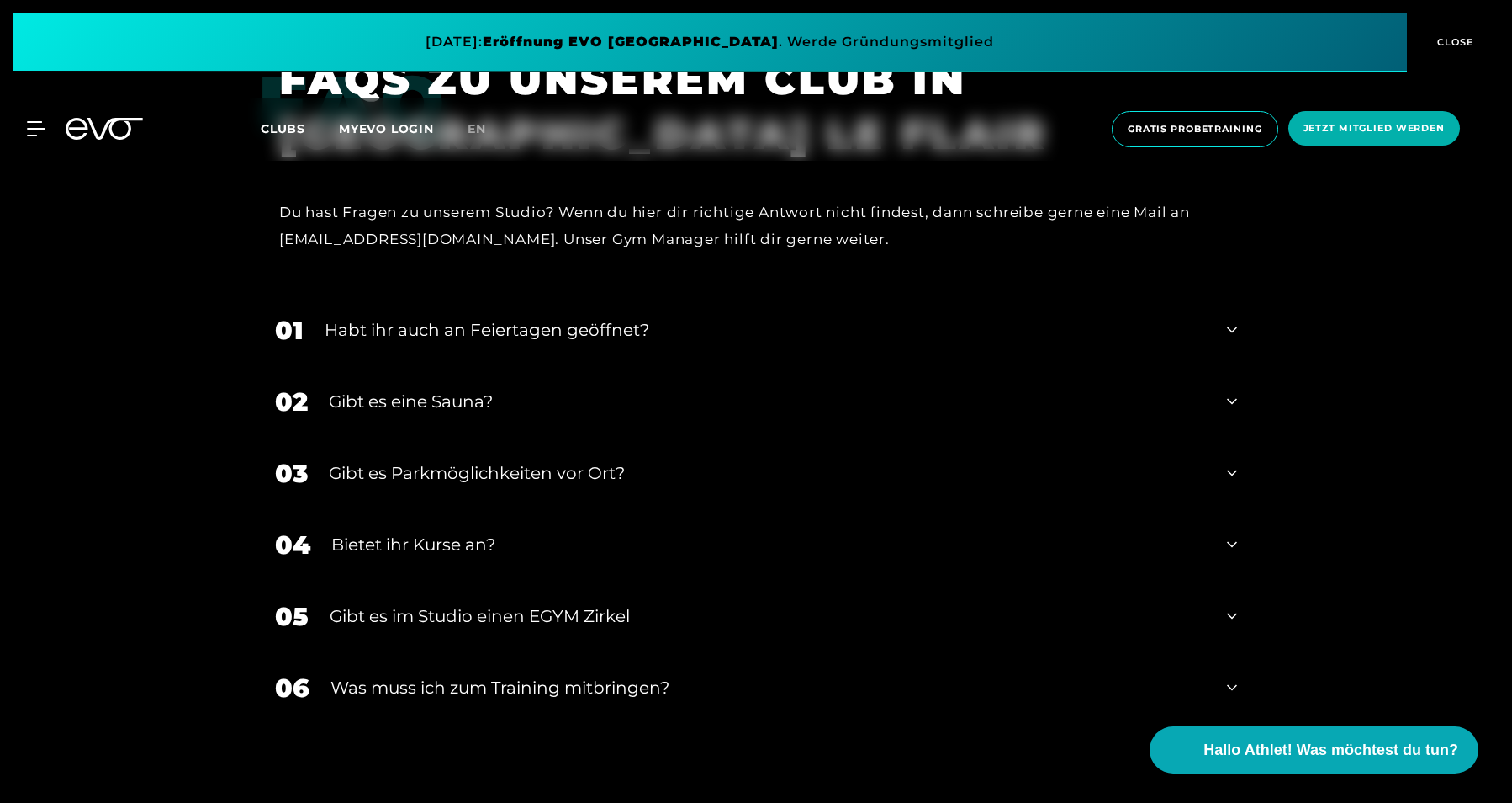
click at [668, 590] on div "05 Gibt es im Studio einen EGYM Zirkel" at bounding box center [756, 617] width 996 height 72
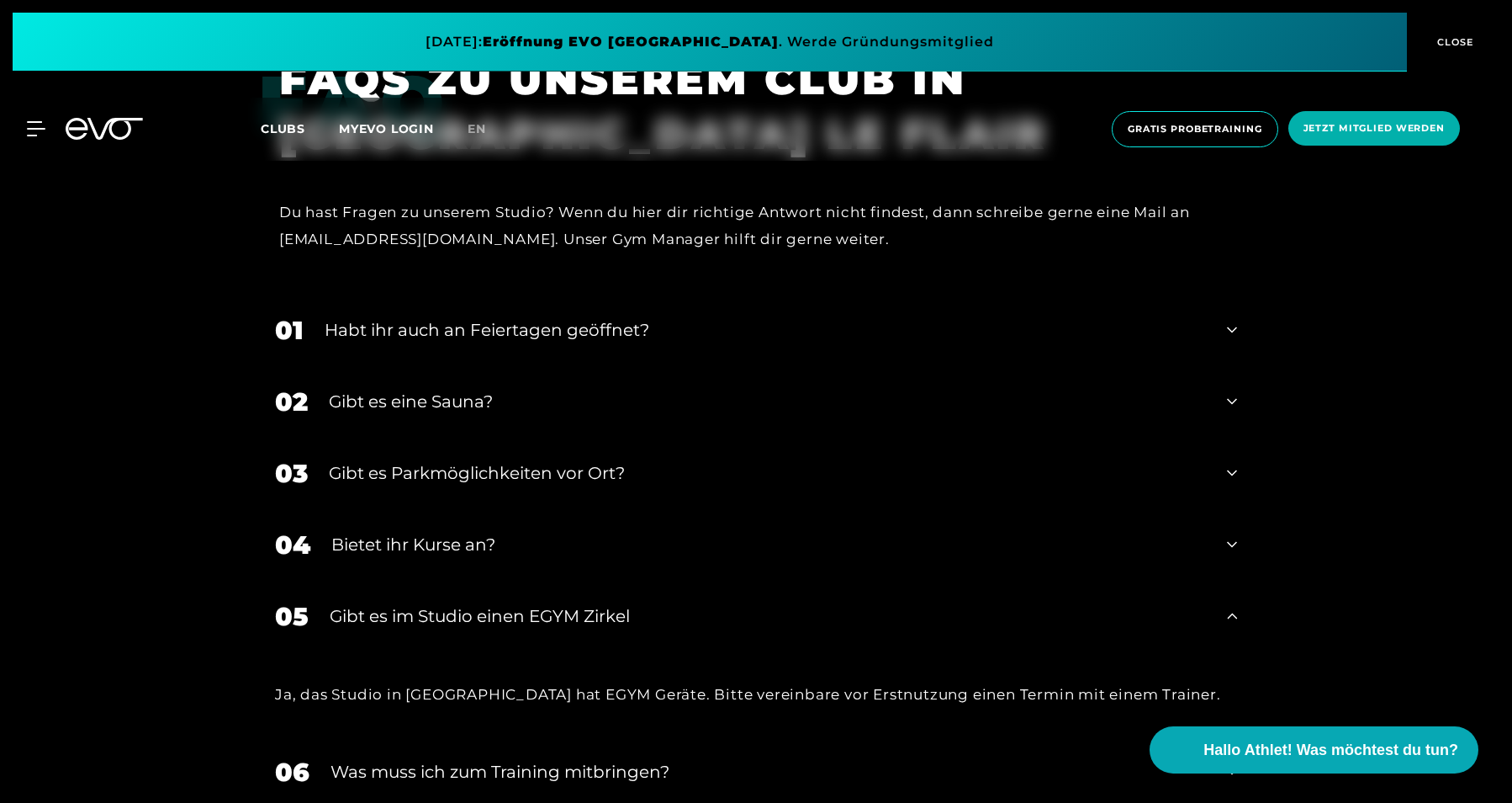
click at [683, 532] on div "Bietet ihr Kurse an?" at bounding box center [769, 544] width 875 height 25
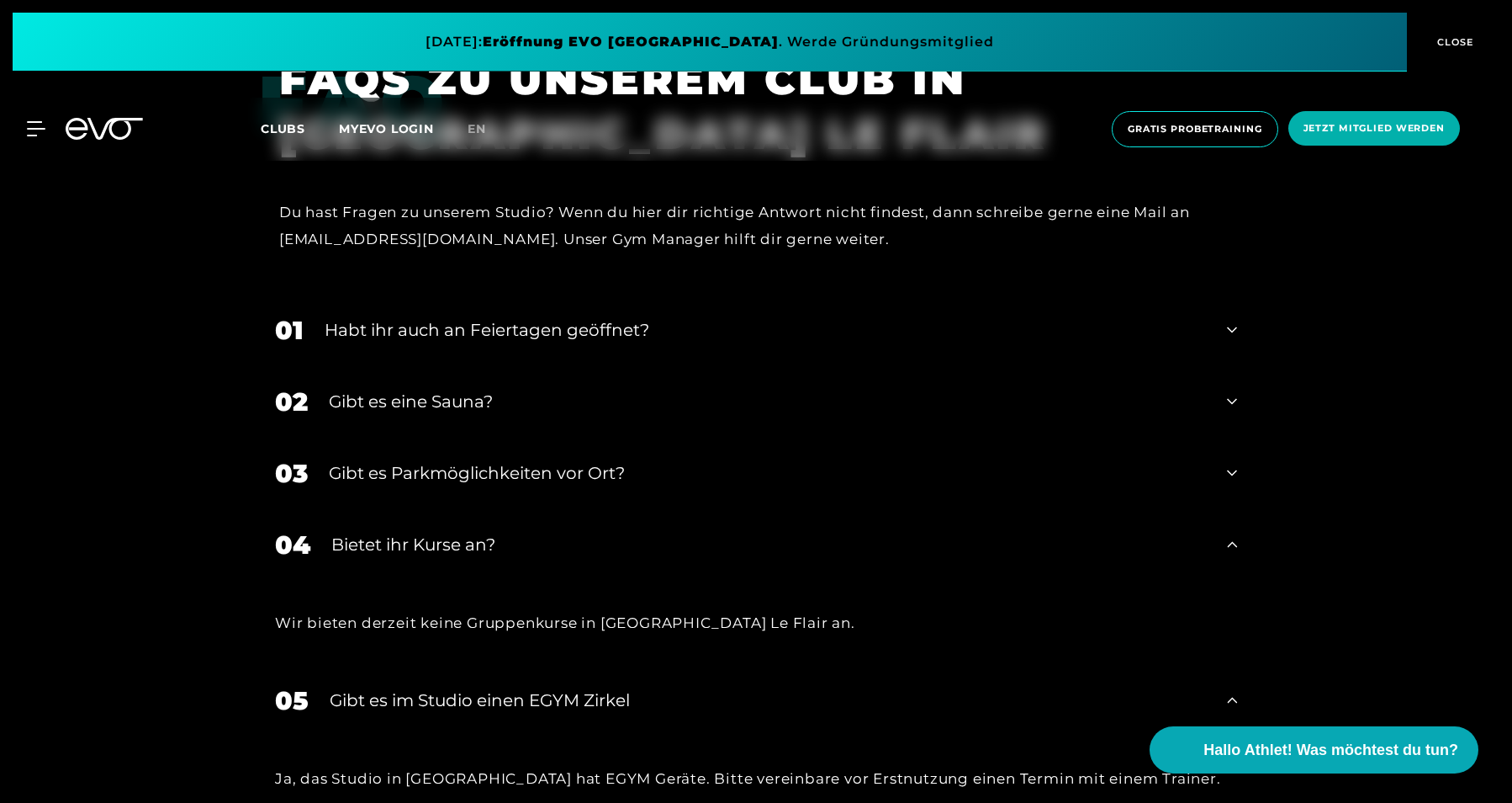
click at [682, 532] on div "Bietet ihr Kurse an?" at bounding box center [769, 544] width 875 height 25
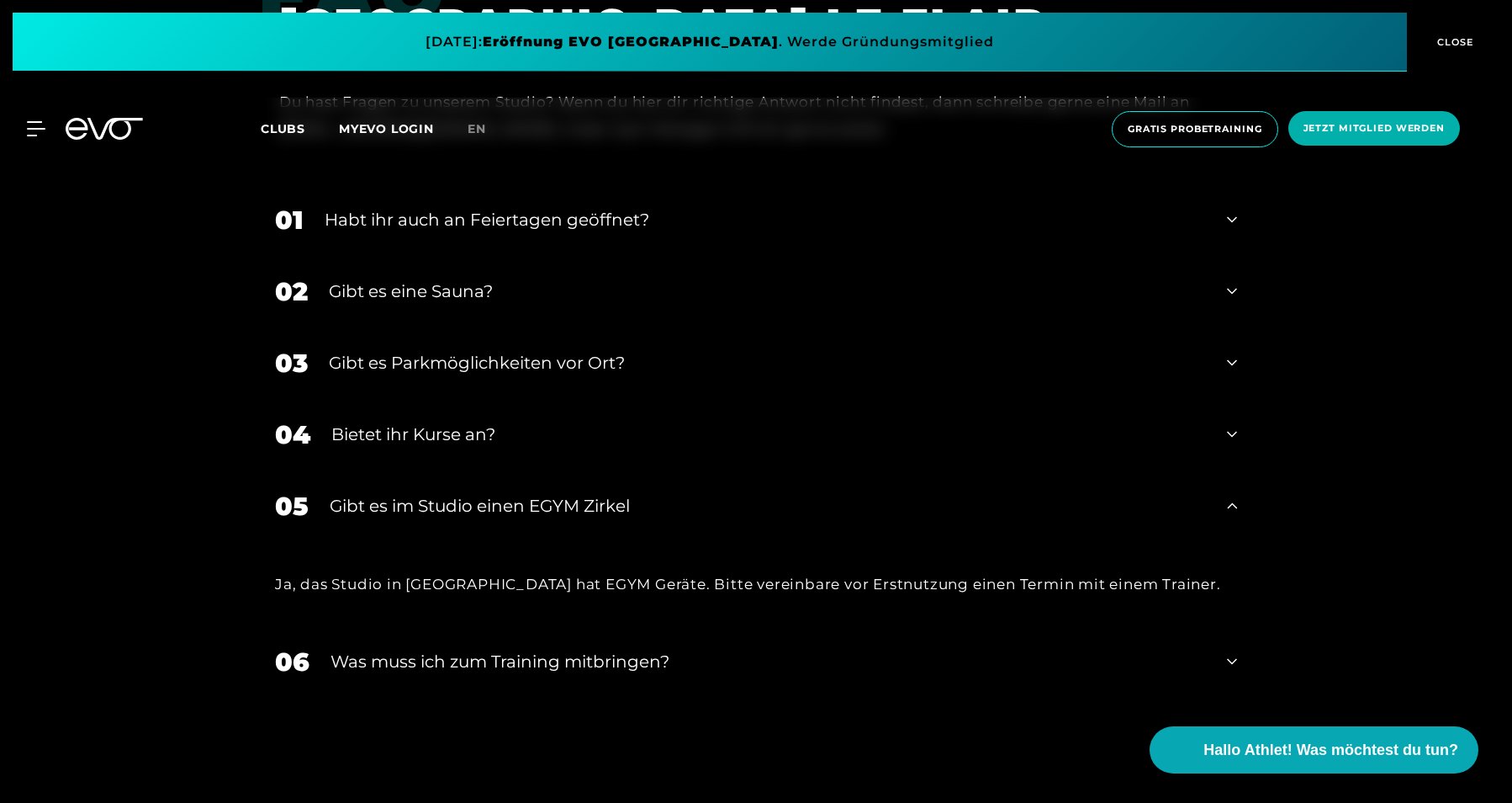
scroll to position [5690, 0]
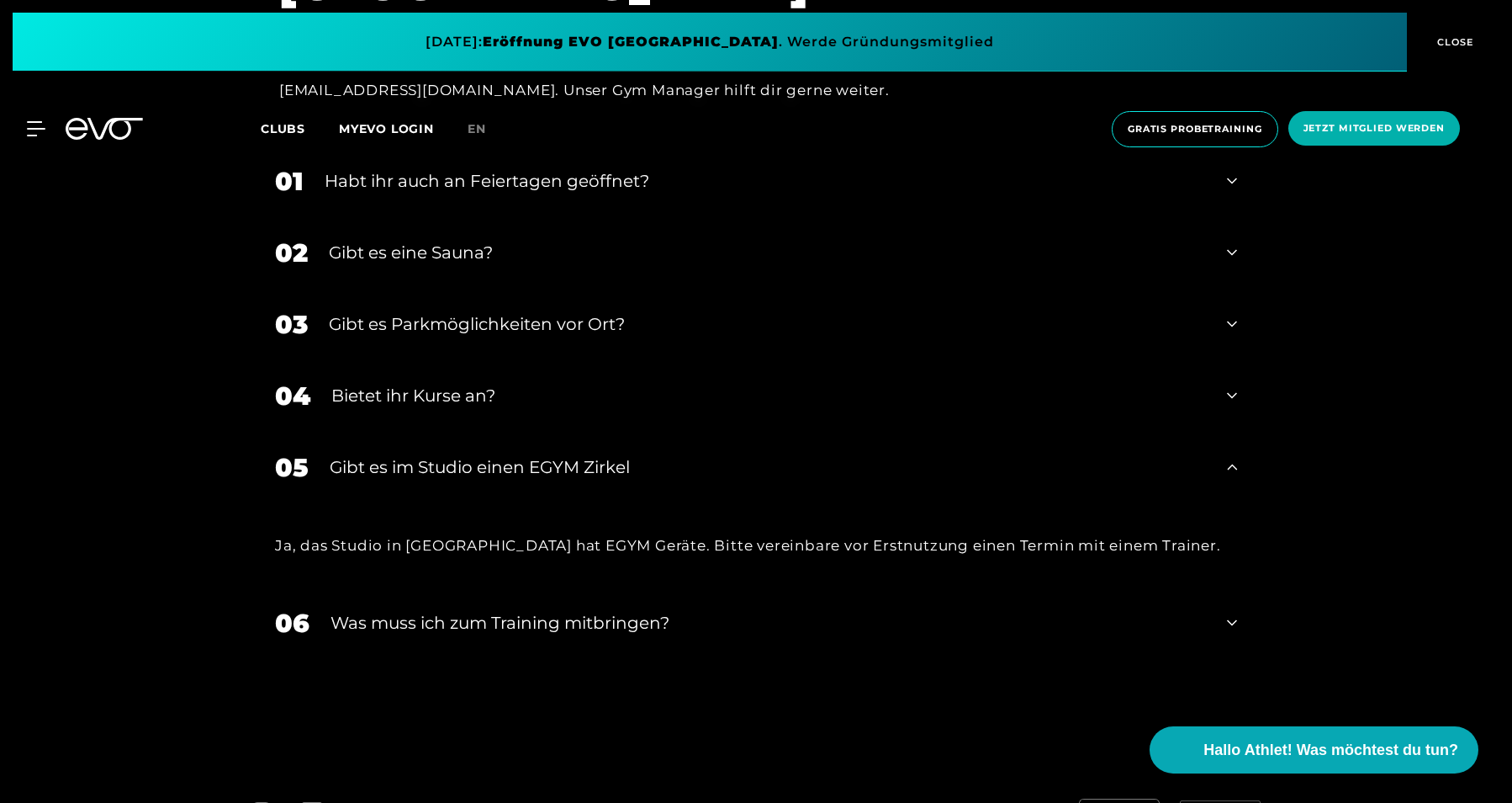
click at [700, 644] on div "06 Was muss ich zum Training mitbringen?" at bounding box center [756, 623] width 996 height 72
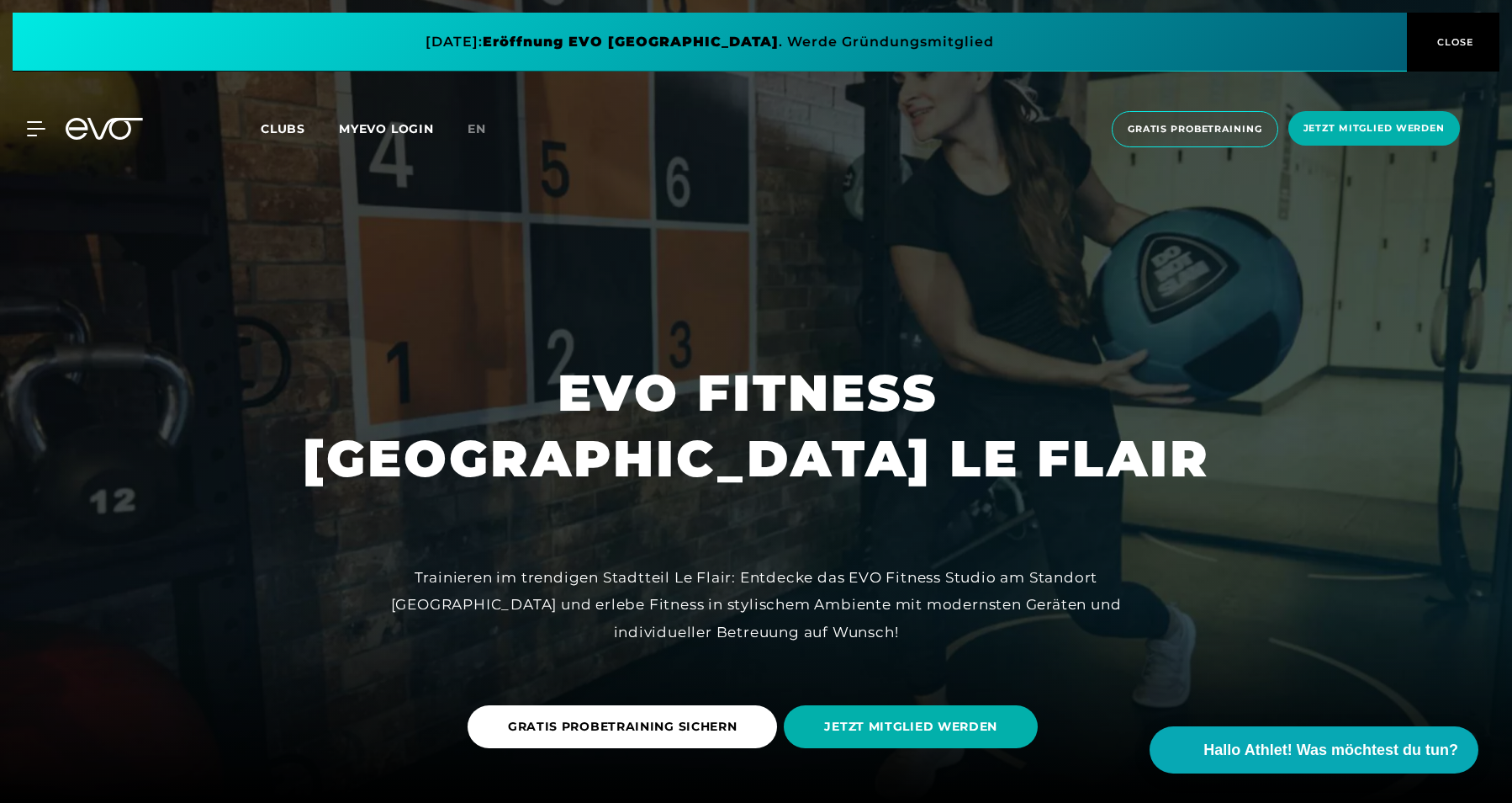
scroll to position [0, 0]
click at [1220, 136] on span "Gratis Probetraining" at bounding box center [1194, 129] width 166 height 36
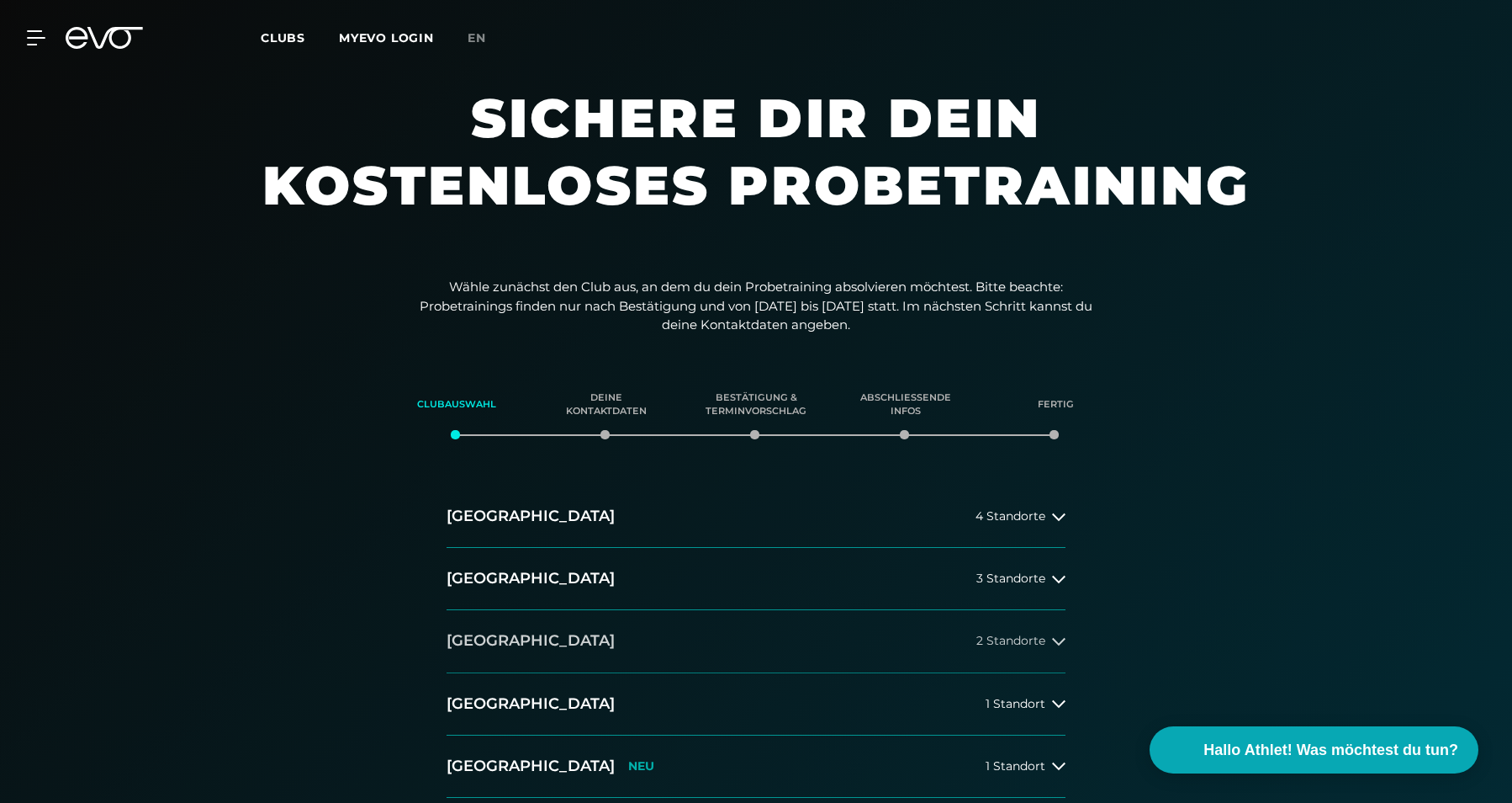
click at [640, 640] on button "[GEOGRAPHIC_DATA] 2 Standorte" at bounding box center [756, 641] width 620 height 62
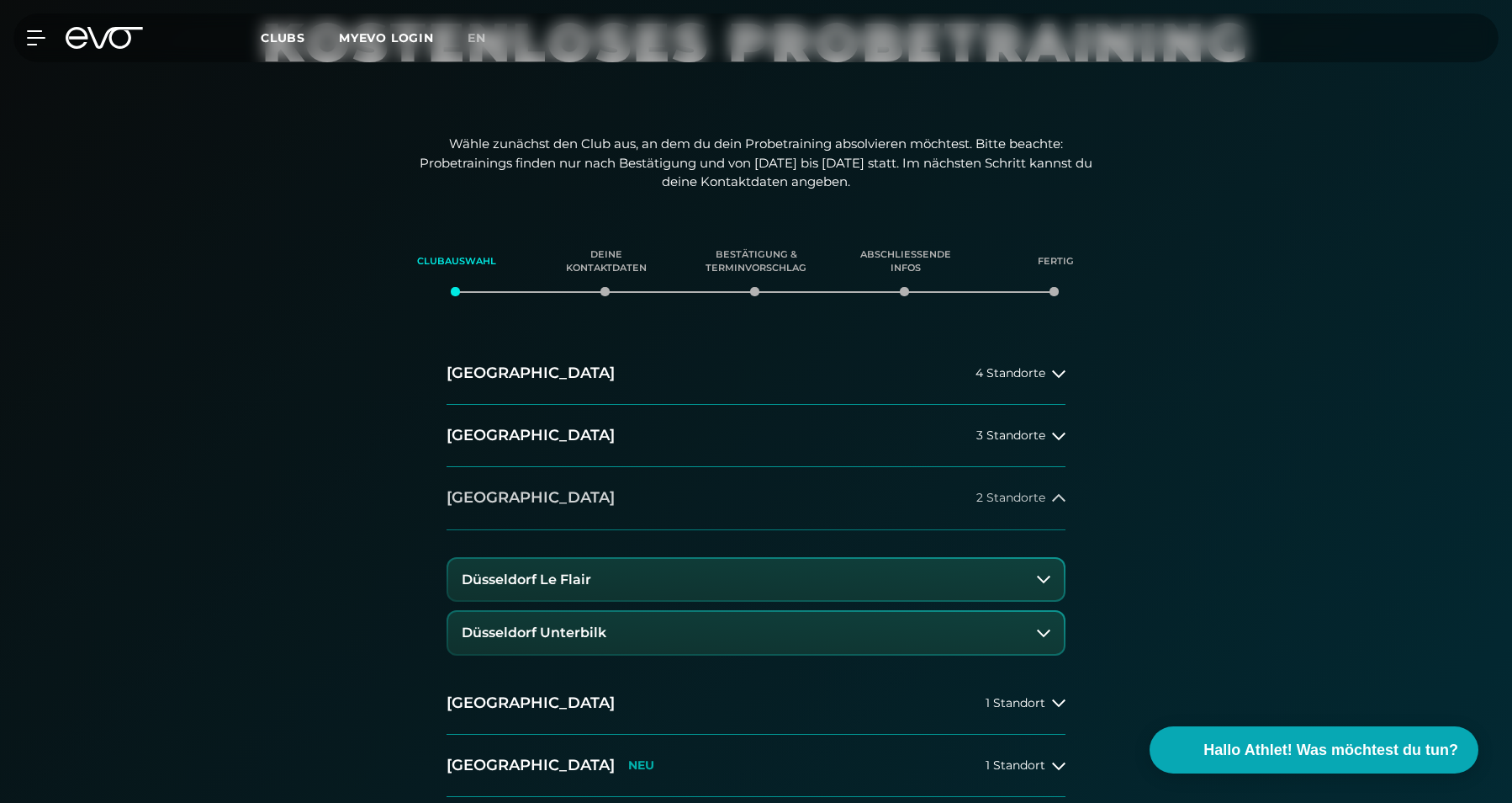
scroll to position [174, 0]
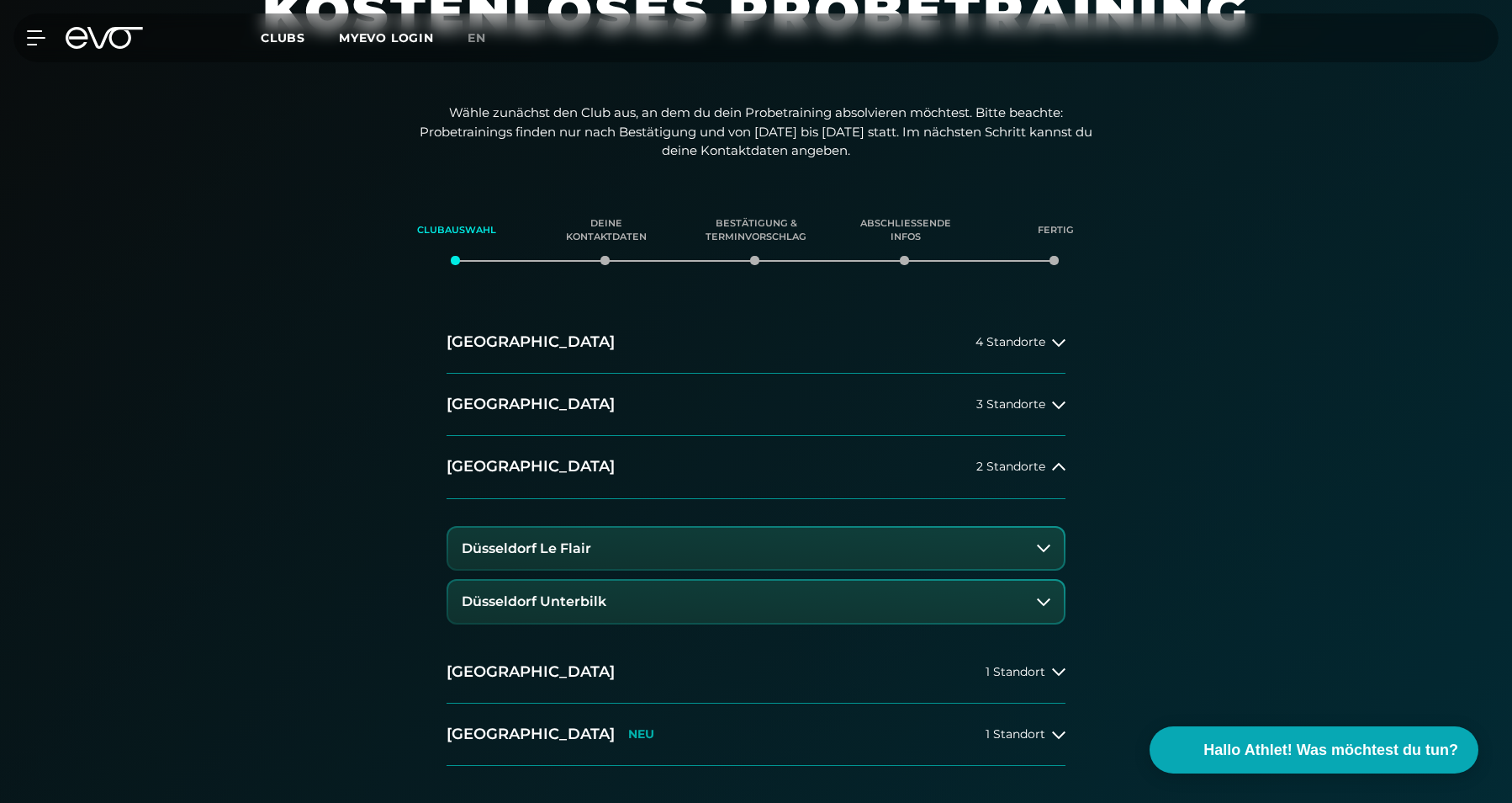
click at [696, 544] on button "Düsseldorf Le Flair" at bounding box center [756, 548] width 616 height 42
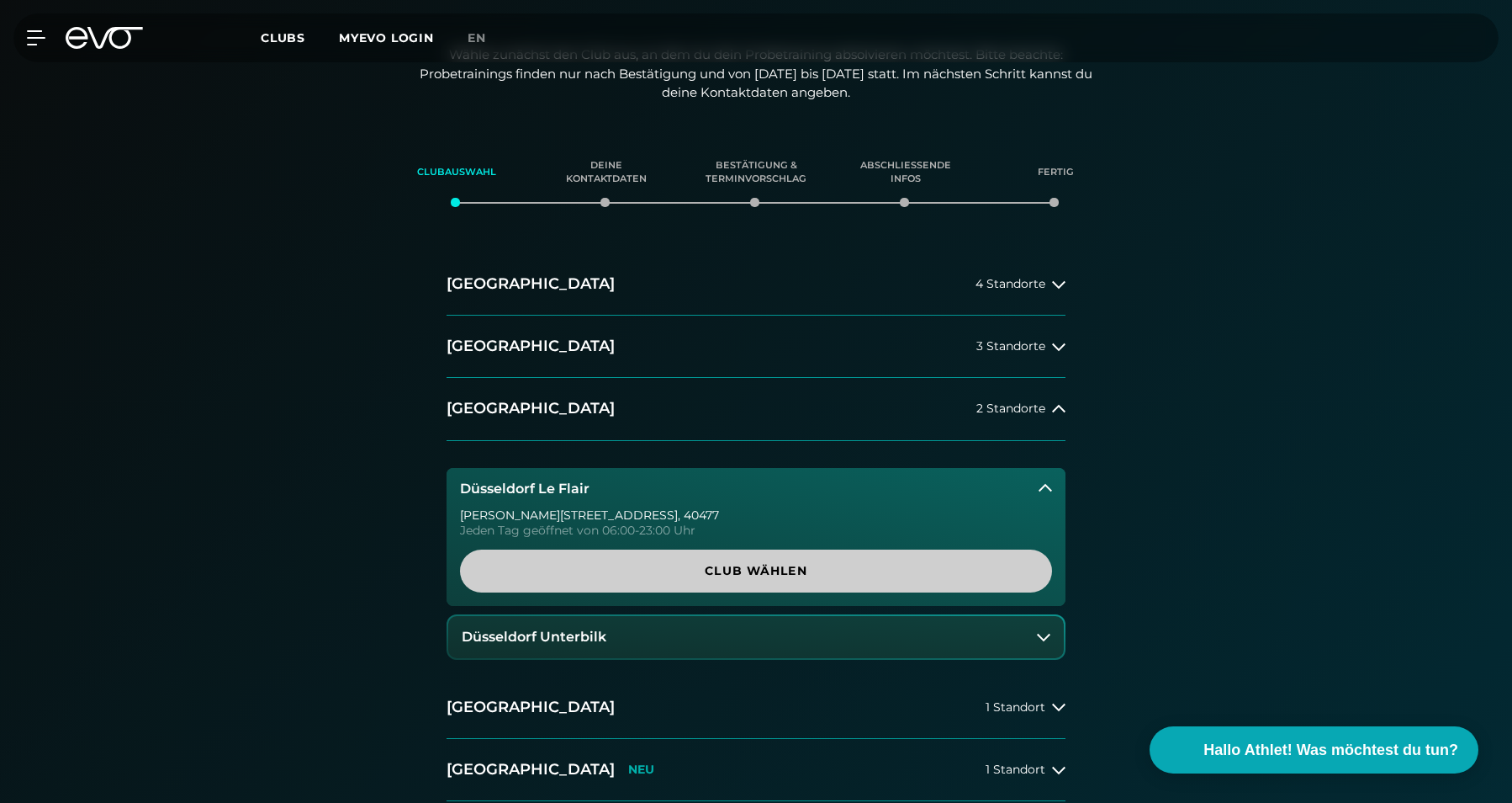
click at [727, 566] on span "Club wählen" at bounding box center [755, 571] width 511 height 18
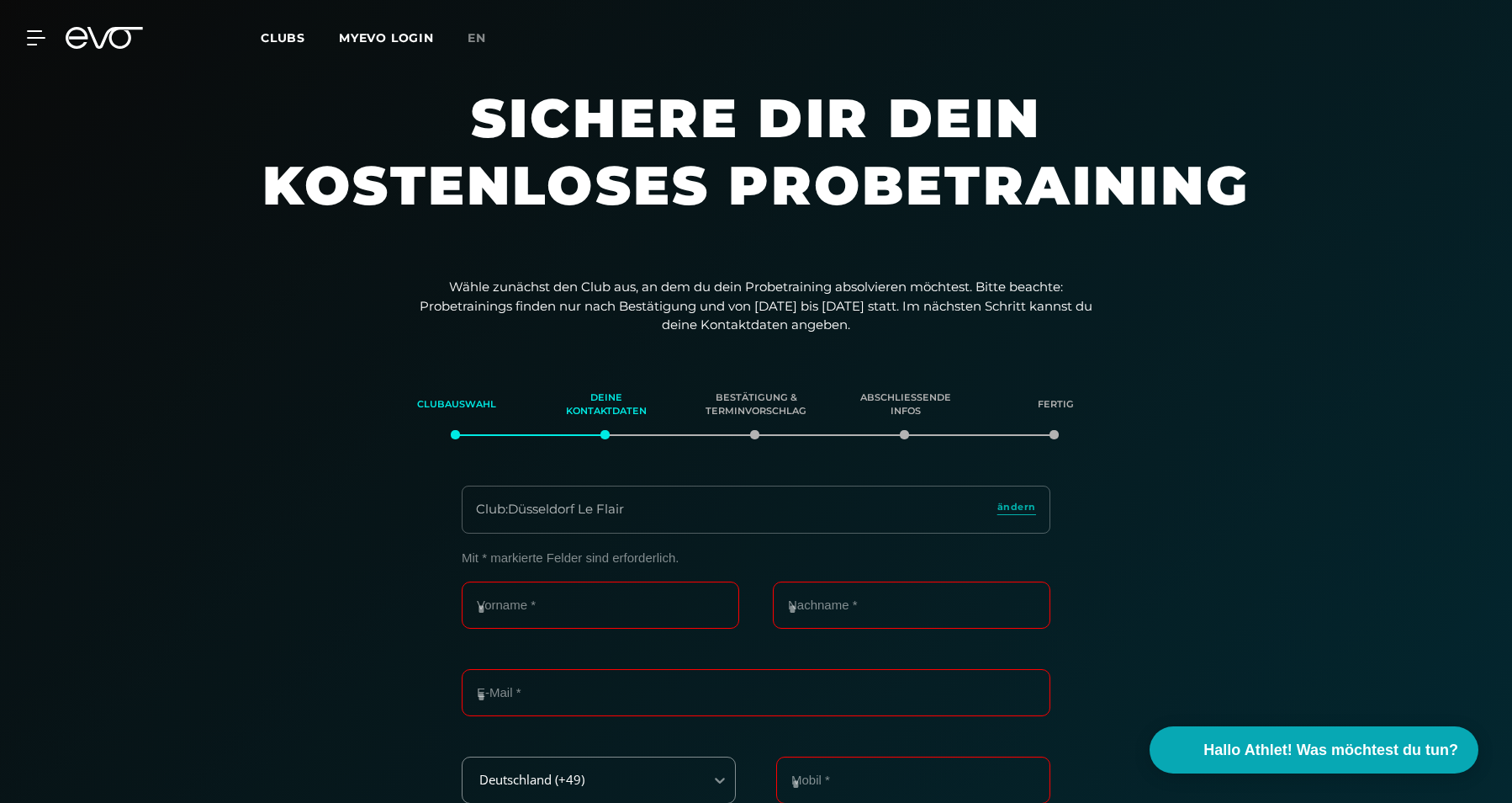
scroll to position [0, 0]
click at [284, 40] on span "Clubs" at bounding box center [283, 37] width 45 height 15
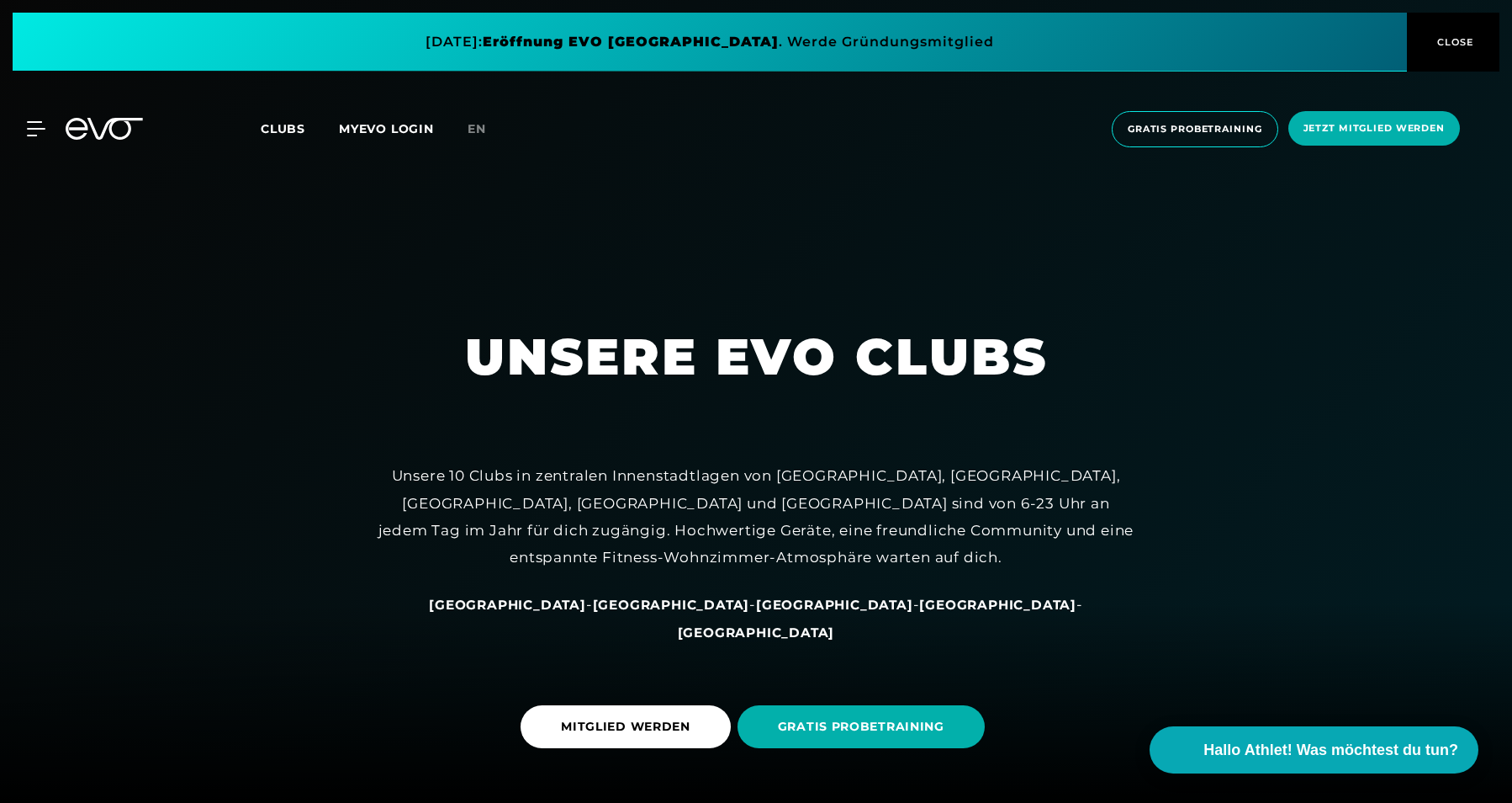
click at [1470, 56] on button "CLOSE" at bounding box center [1453, 42] width 93 height 59
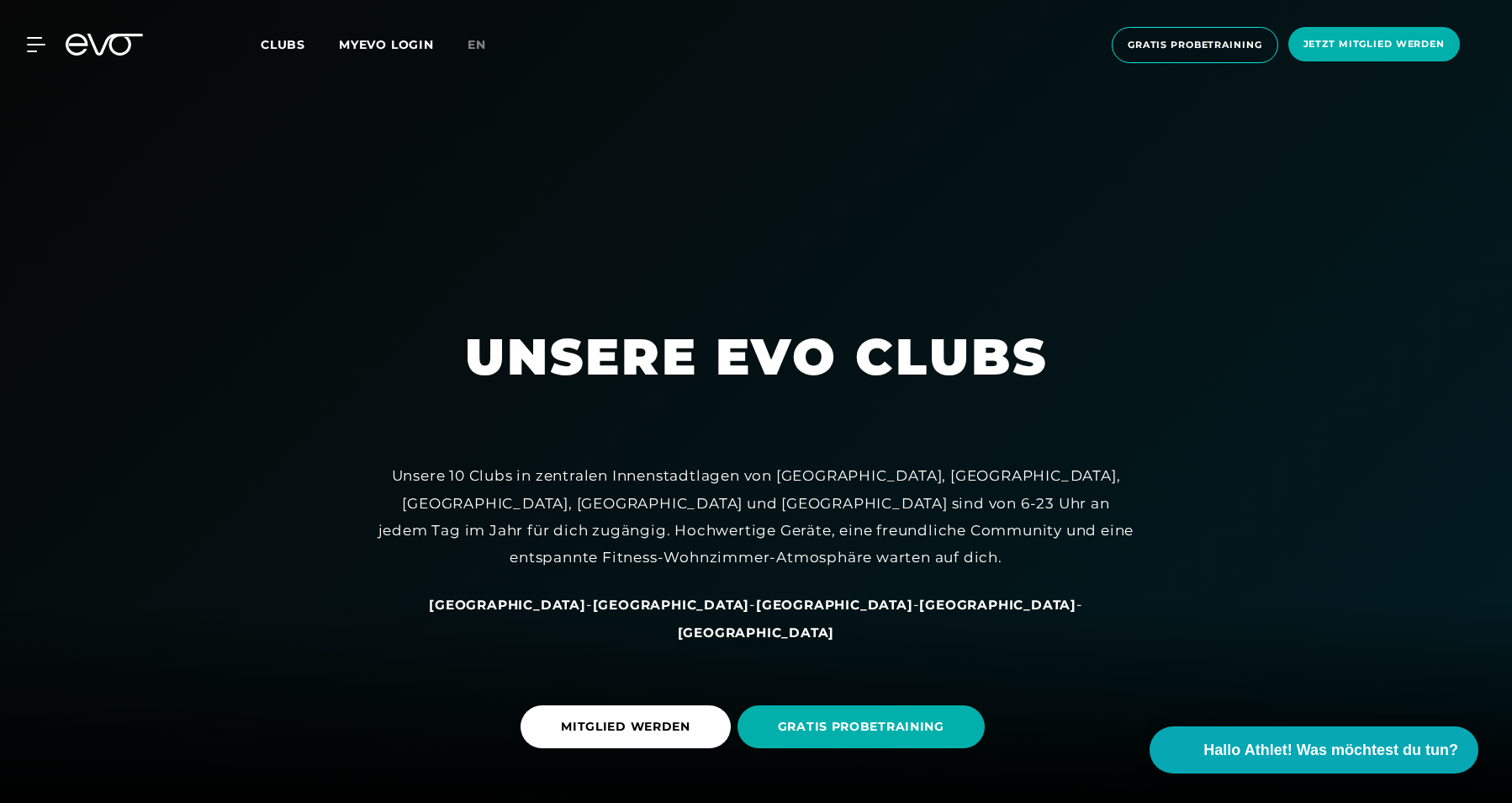
click at [279, 45] on span "Clubs" at bounding box center [283, 44] width 45 height 15
click at [8, 24] on div "MyEVO Login Über EVO Mitgliedschaften Probetraining TAGESPASS EVO Studios [GEOG…" at bounding box center [756, 45] width 1512 height 90
click at [28, 36] on div "MyEVO Login Über EVO Mitgliedschaften Probetraining TAGESPASS EVO Studios [GEOG…" at bounding box center [756, 45] width 1506 height 63
click at [38, 45] on icon at bounding box center [40, 45] width 24 height 14
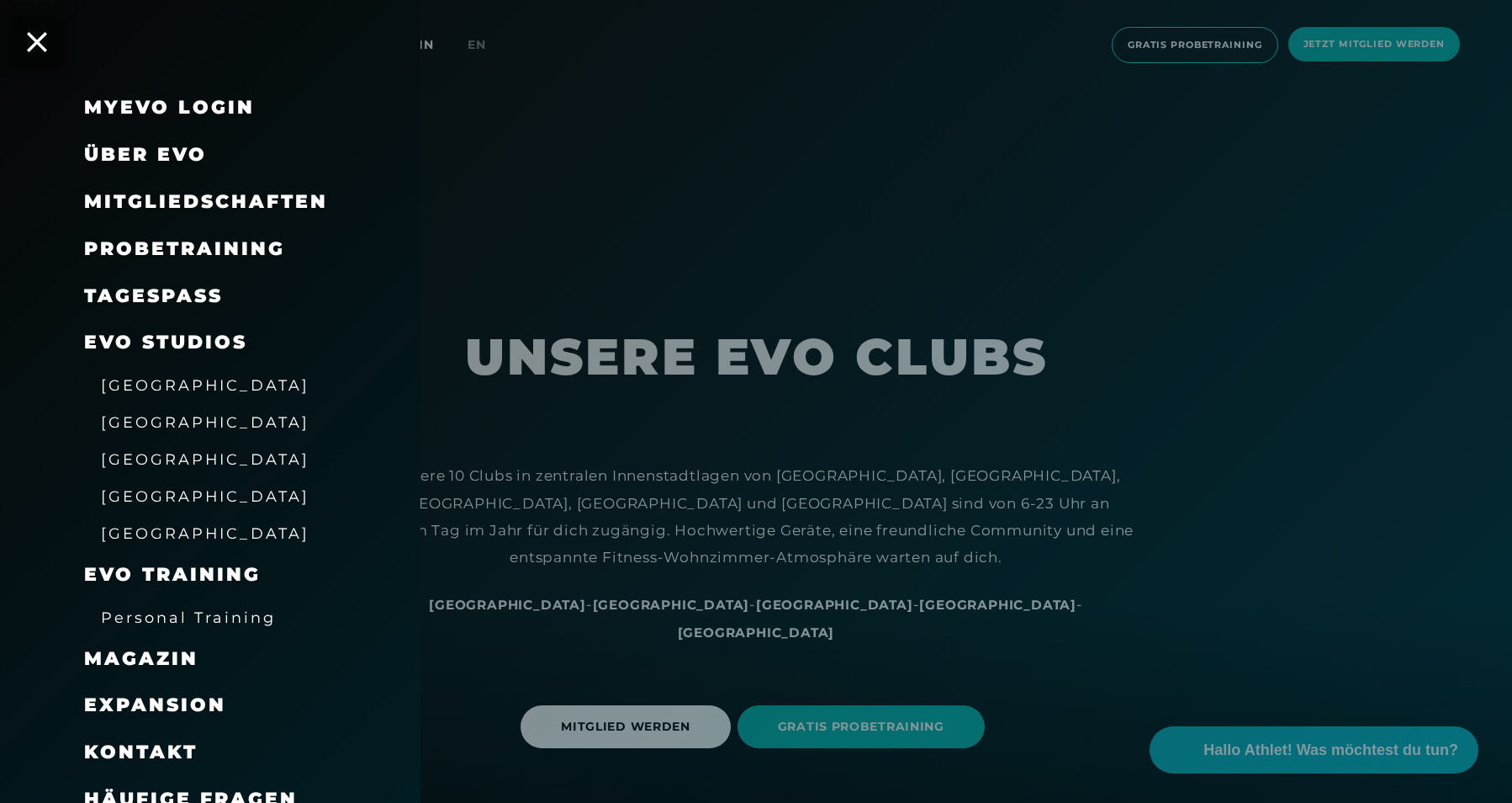
click at [682, 453] on div at bounding box center [756, 402] width 1512 height 803
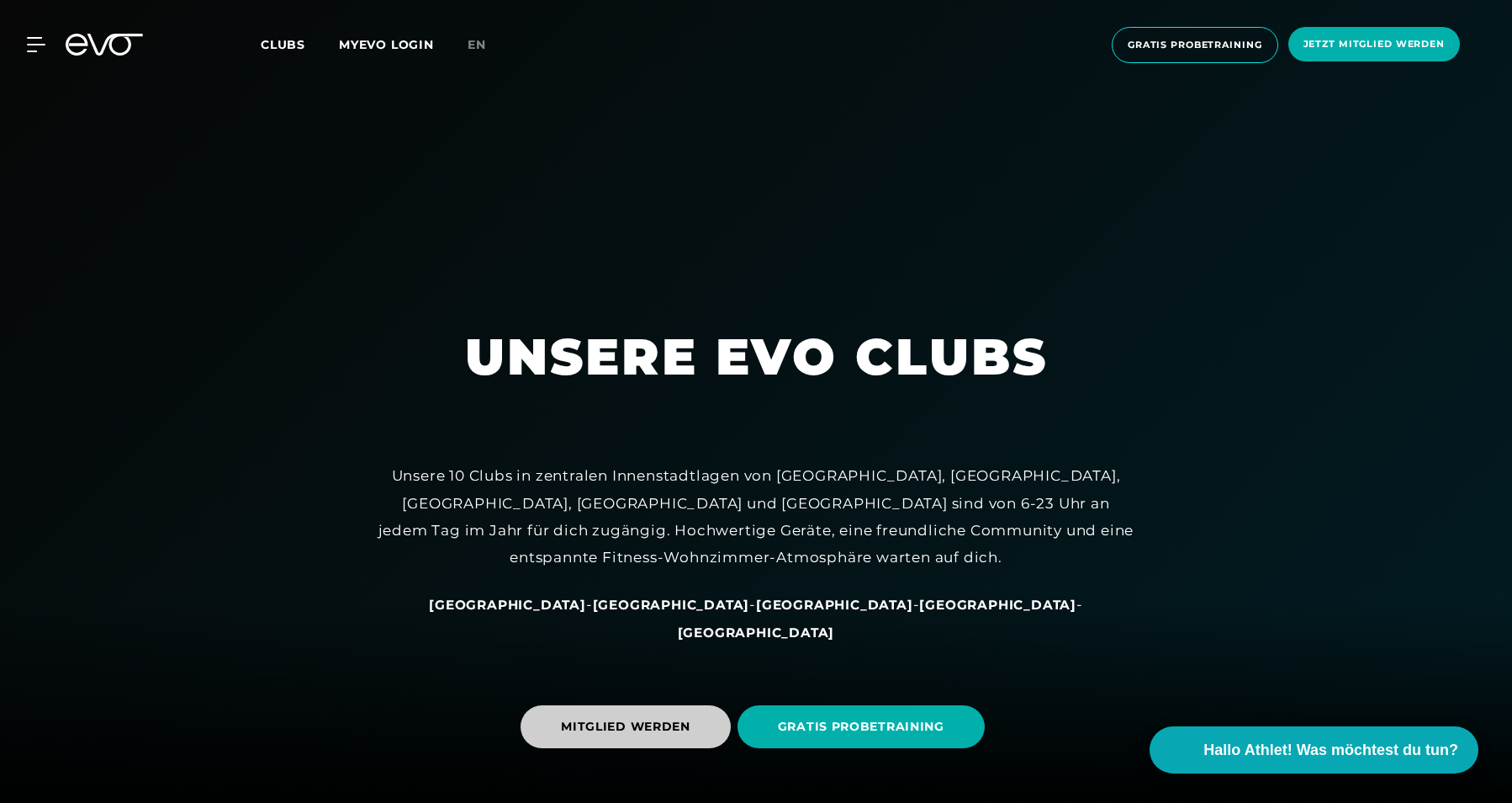
click at [667, 707] on span "MITGLIED WERDEN" at bounding box center [626, 726] width 210 height 43
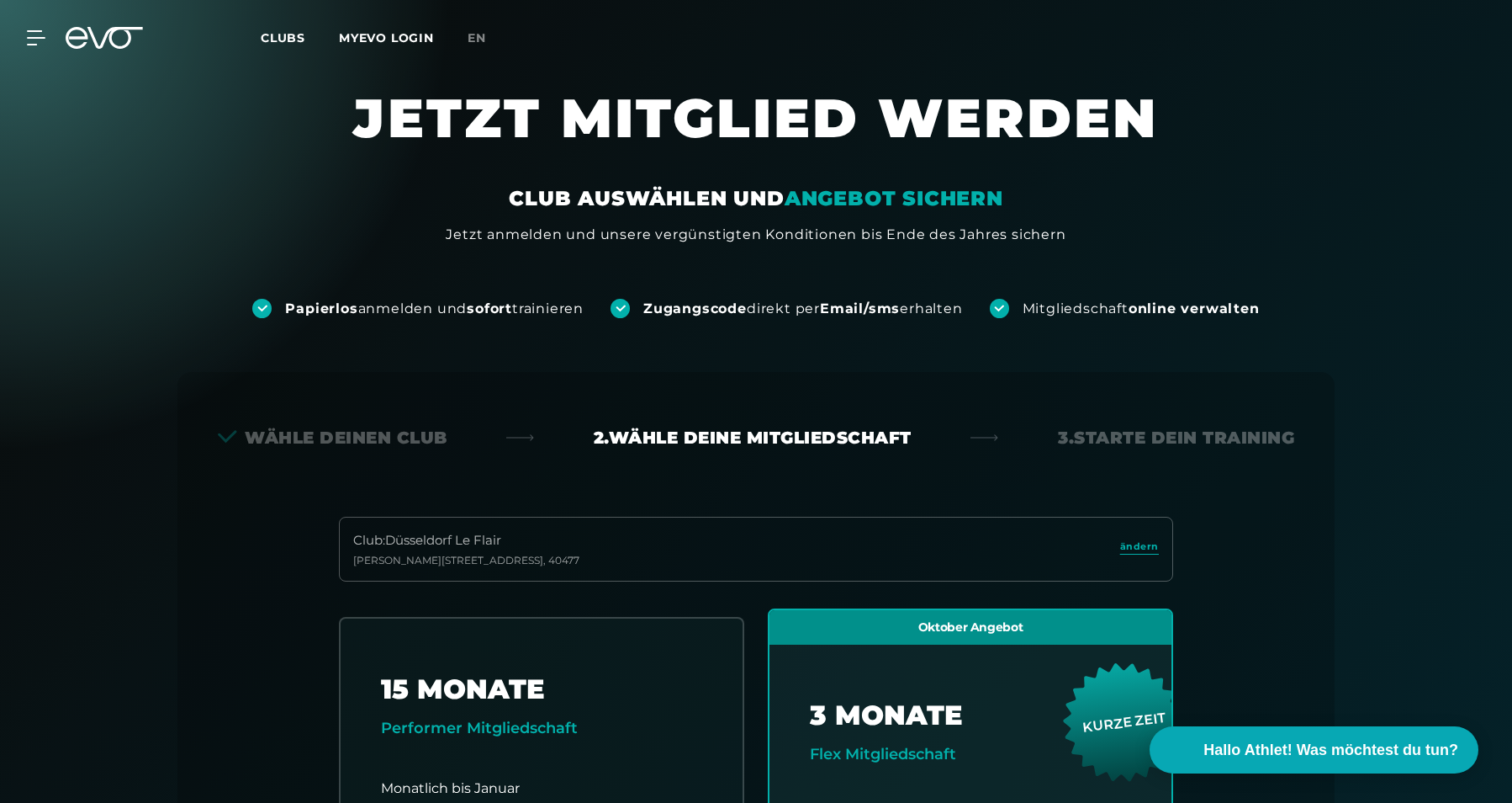
scroll to position [-4, 0]
